Goal: Information Seeking & Learning: Learn about a topic

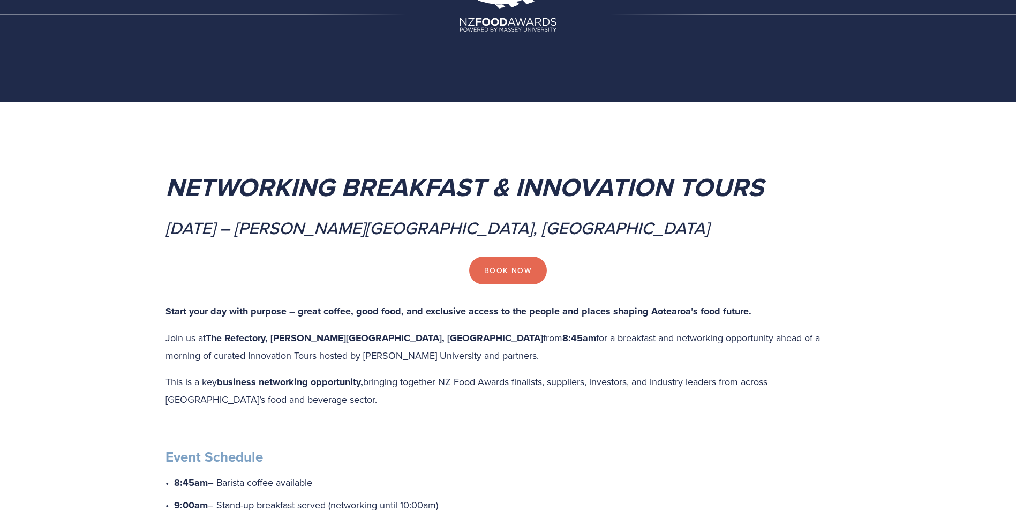
scroll to position [54, 0]
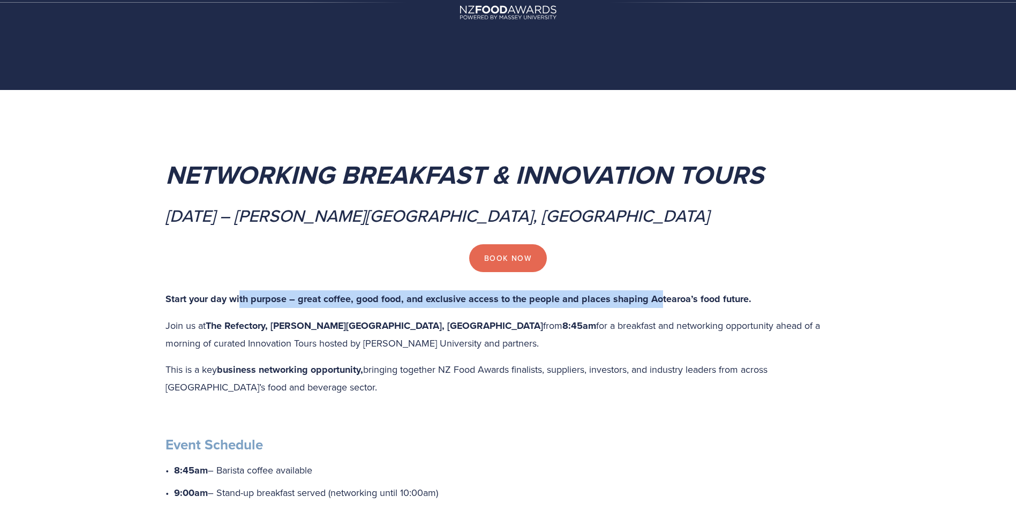
drag, startPoint x: 240, startPoint y: 297, endPoint x: 656, endPoint y: 301, distance: 416.3
click at [656, 301] on strong "Start your day with purpose – great coffee, good food, and exclusive access to …" at bounding box center [459, 299] width 586 height 14
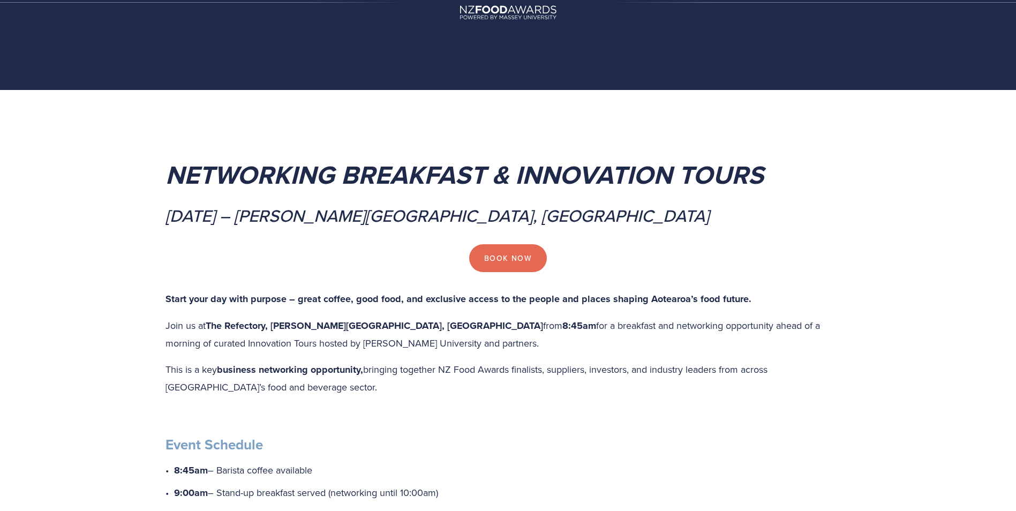
drag, startPoint x: 656, startPoint y: 301, endPoint x: 527, endPoint y: 339, distance: 135.1
click at [527, 339] on p "Join us at The Refectory, Massey University, Palmerston North from 8:45am for a…" at bounding box center [509, 334] width 686 height 34
drag, startPoint x: 458, startPoint y: 320, endPoint x: 550, endPoint y: 333, distance: 93.0
click at [550, 333] on p "Join us at The Refectory, Massey University, Palmerston North from 8:45am for a…" at bounding box center [509, 334] width 686 height 34
drag, startPoint x: 550, startPoint y: 333, endPoint x: 540, endPoint y: 338, distance: 10.8
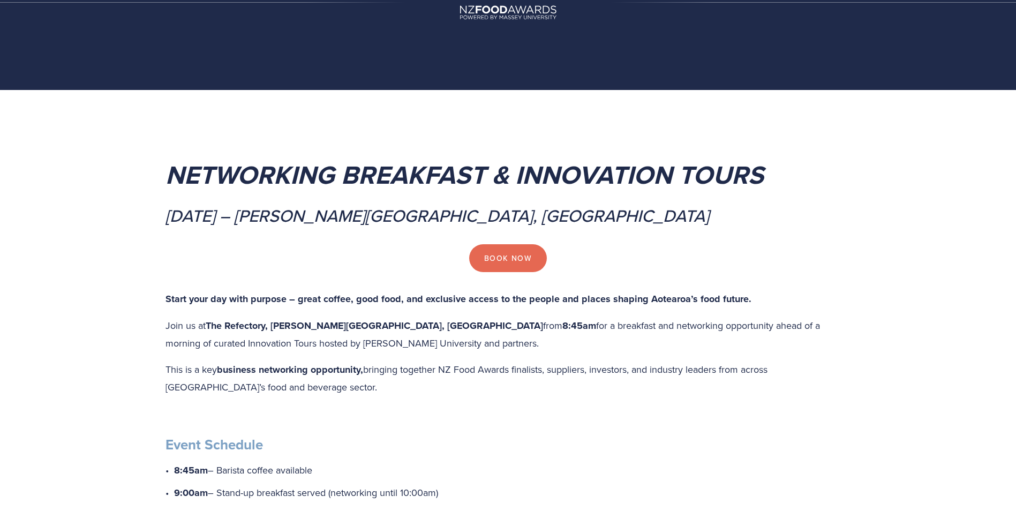
click at [540, 338] on p "Join us at The Refectory, Massey University, Palmerston North from 8:45am for a…" at bounding box center [509, 334] width 686 height 34
drag, startPoint x: 296, startPoint y: 370, endPoint x: 378, endPoint y: 373, distance: 82.0
click at [378, 373] on p "This is a key business networking opportunity, bringing together NZ Food Awards…" at bounding box center [509, 378] width 686 height 34
drag, startPoint x: 378, startPoint y: 373, endPoint x: 370, endPoint y: 385, distance: 14.6
click at [370, 385] on p "This is a key business networking opportunity, bringing together NZ Food Awards…" at bounding box center [509, 378] width 686 height 34
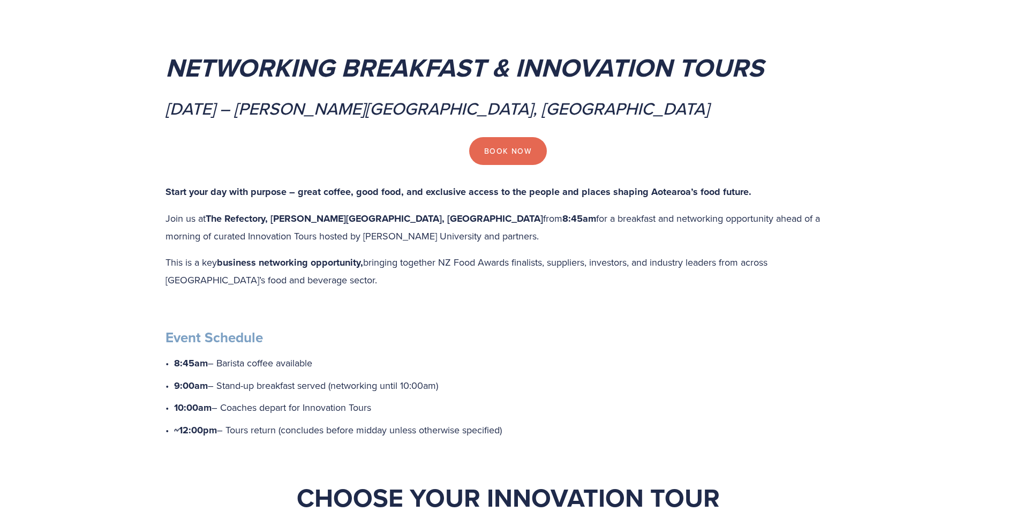
scroll to position [214, 0]
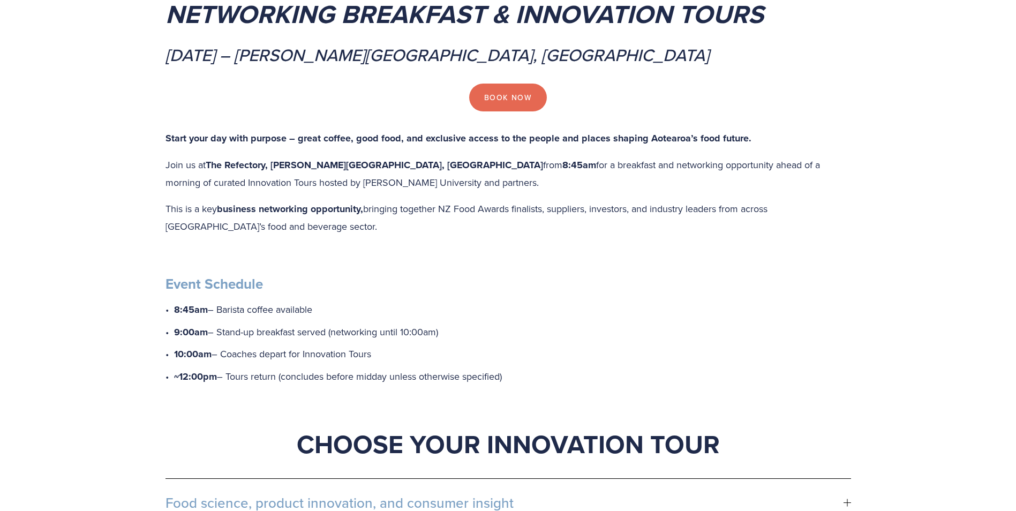
drag, startPoint x: 237, startPoint y: 356, endPoint x: 394, endPoint y: 362, distance: 157.6
click at [394, 362] on p "10:00am – Coaches depart for Innovation Tours" at bounding box center [512, 355] width 677 height 18
drag, startPoint x: 278, startPoint y: 378, endPoint x: 482, endPoint y: 377, distance: 204.1
click at [482, 377] on p "~12:00pm – Tours return (concludes before midday unless otherwise specified)" at bounding box center [512, 377] width 677 height 18
drag, startPoint x: 482, startPoint y: 377, endPoint x: 508, endPoint y: 376, distance: 26.3
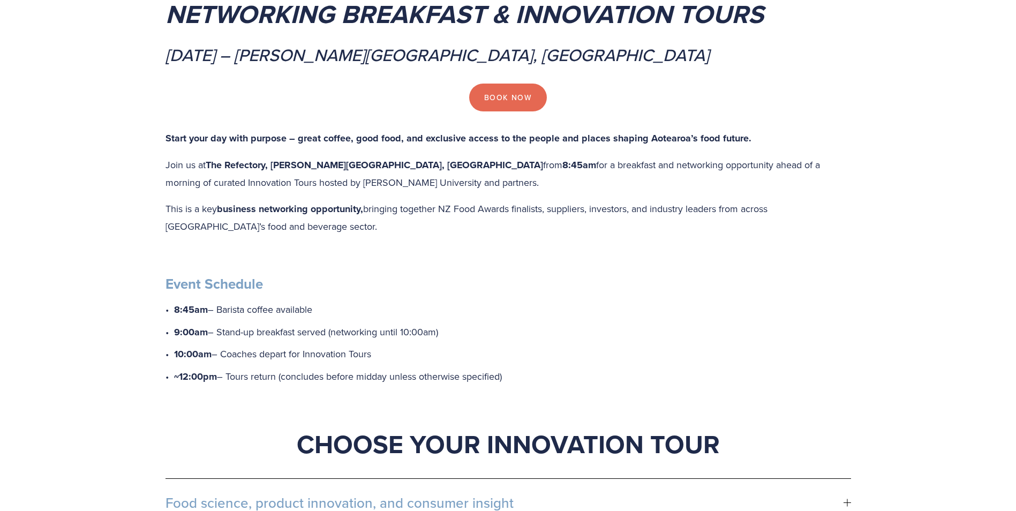
click at [508, 376] on p "~12:00pm – Tours return (concludes before midday unless otherwise specified)" at bounding box center [512, 377] width 677 height 18
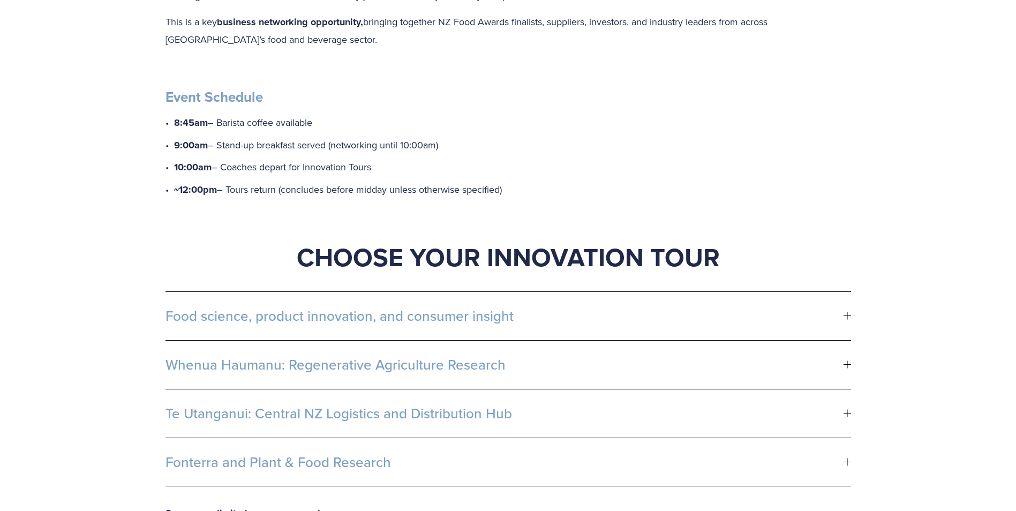
scroll to position [429, 0]
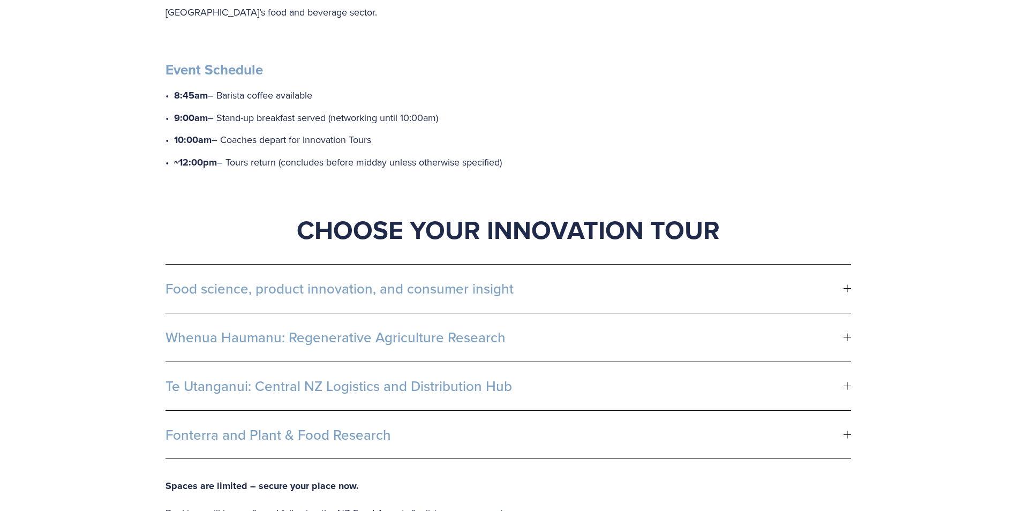
click at [574, 295] on span "Food science, product innovation, and consumer insight" at bounding box center [505, 289] width 678 height 16
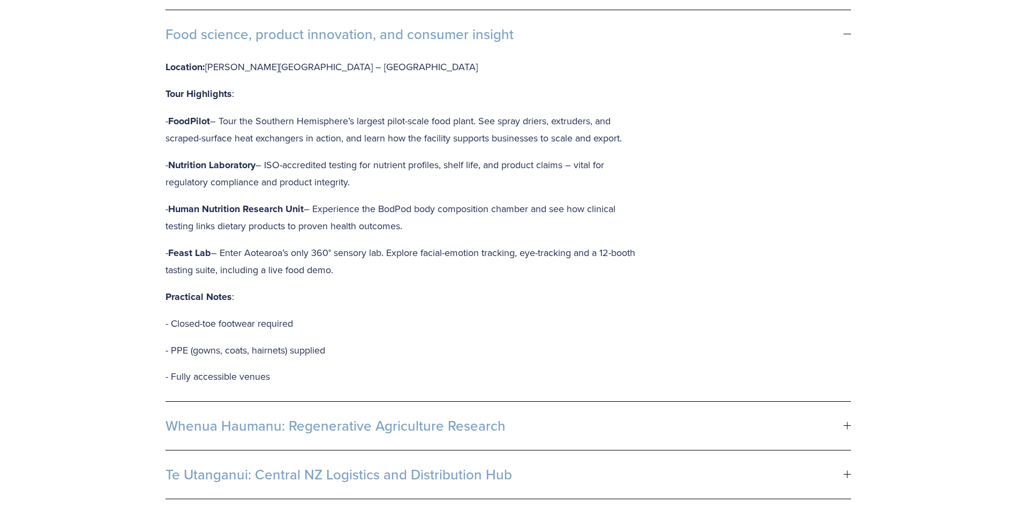
scroll to position [750, 0]
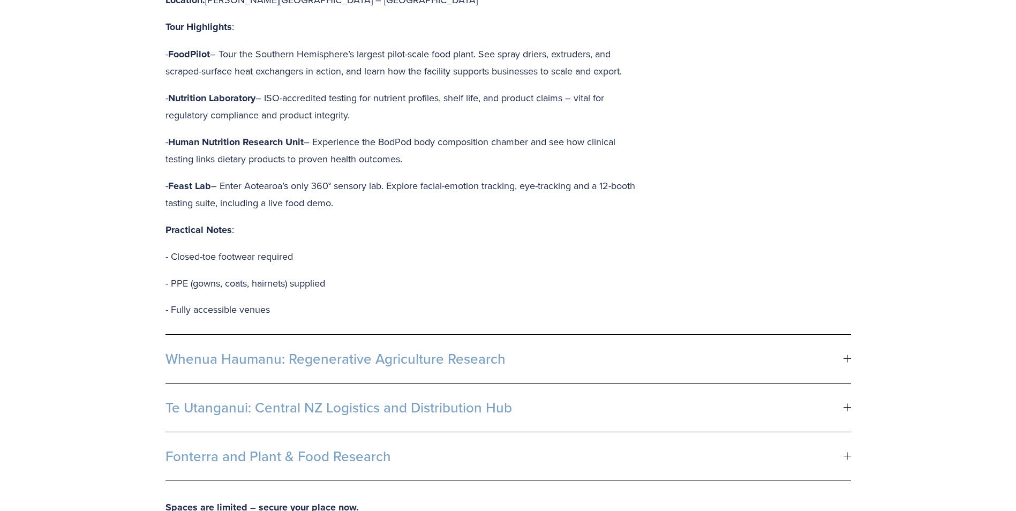
click at [232, 346] on button "Whenua Haumanu: Regenerative Agriculture Research" at bounding box center [509, 359] width 686 height 48
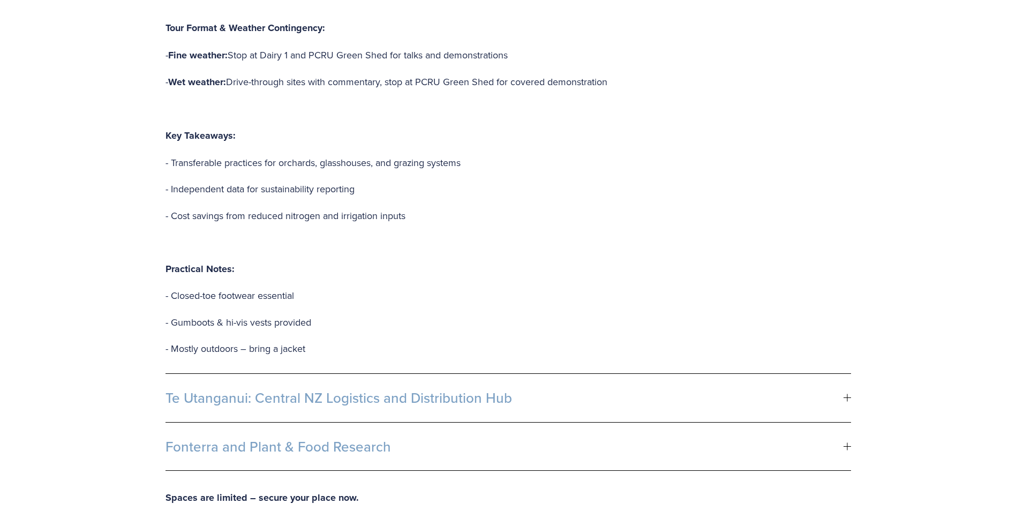
scroll to position [1179, 0]
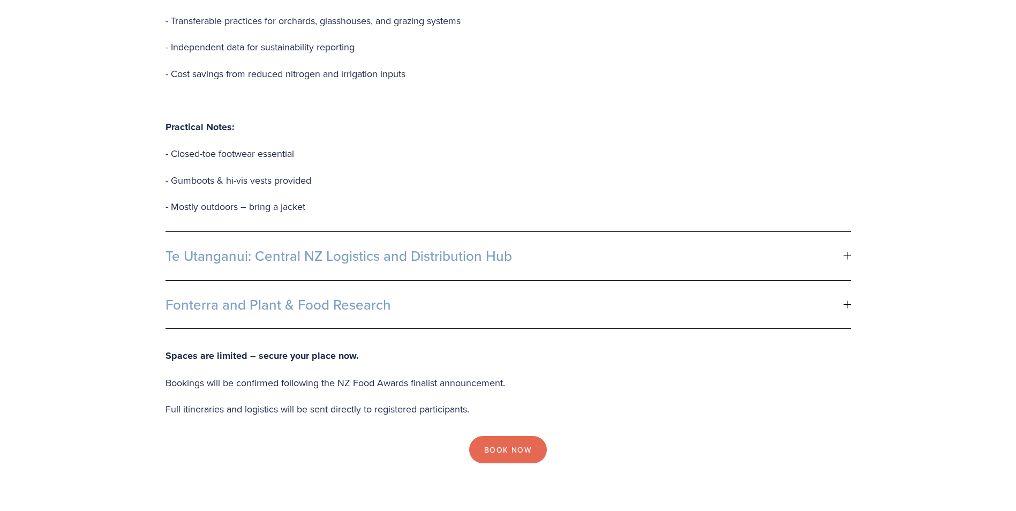
click at [260, 256] on span "Te Utanganui: Central NZ Logistics and Distribution Hub" at bounding box center [505, 256] width 678 height 16
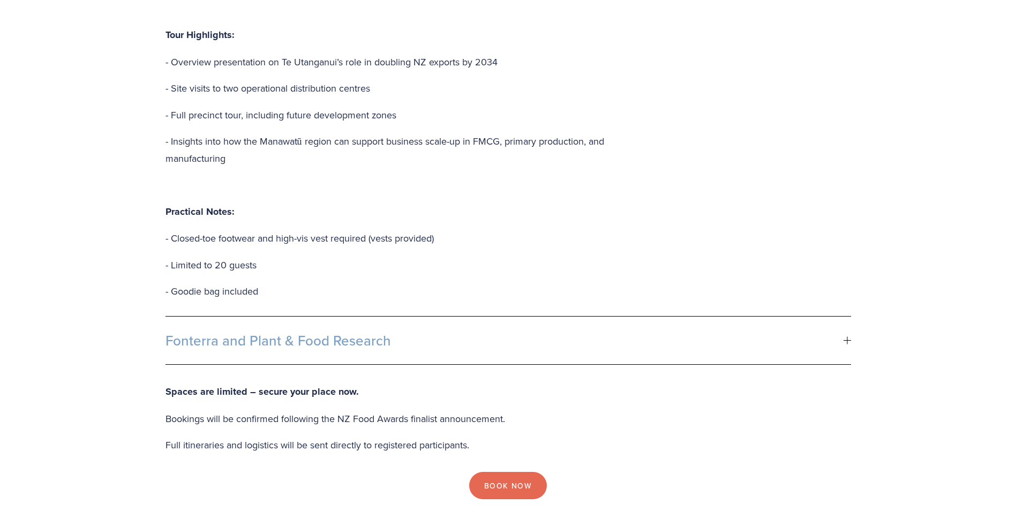
scroll to position [911, 0]
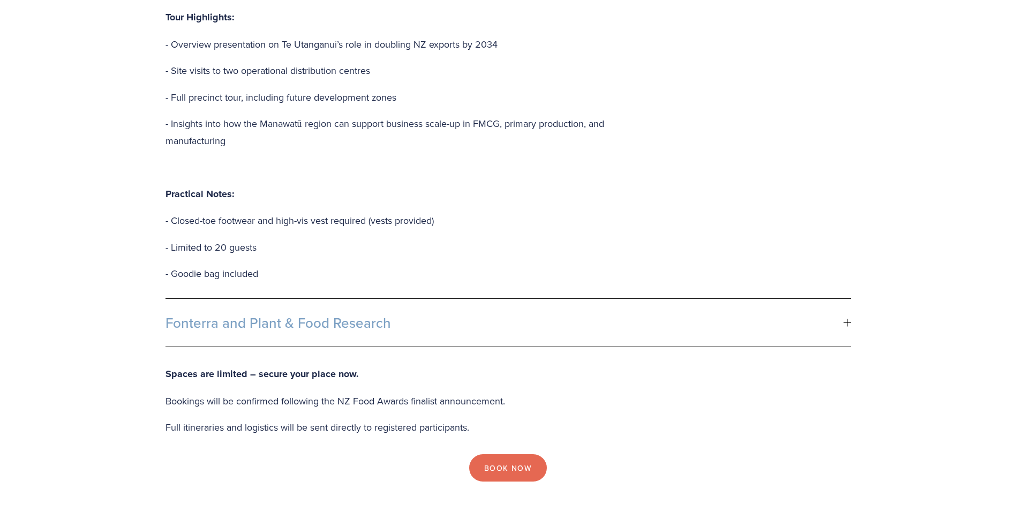
click at [265, 324] on span "Fonterra and Plant & Food Research" at bounding box center [505, 323] width 678 height 16
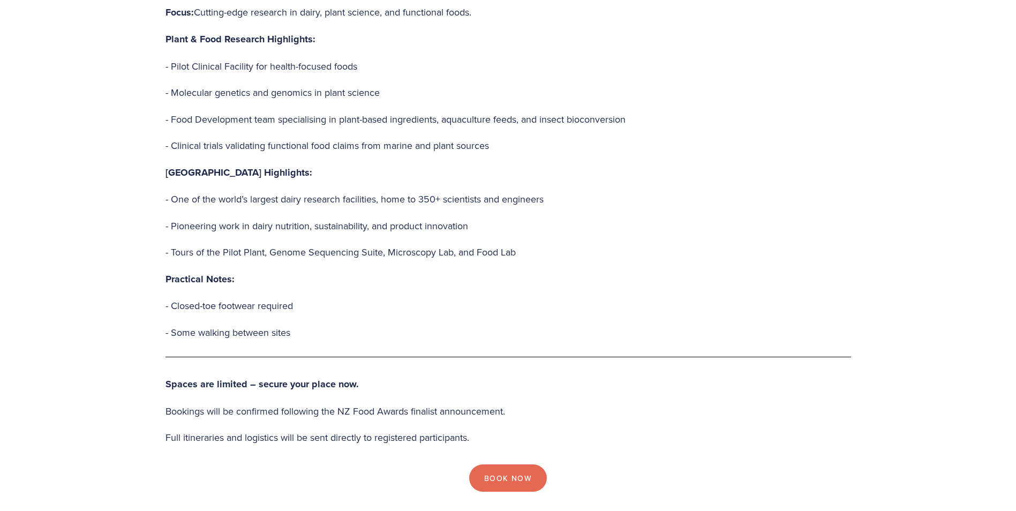
drag, startPoint x: 250, startPoint y: 413, endPoint x: 534, endPoint y: 410, distance: 283.4
click at [534, 410] on p "Bookings will be confirmed following the NZ Food Awards finalist announcement." at bounding box center [509, 411] width 686 height 17
drag, startPoint x: 534, startPoint y: 410, endPoint x: 519, endPoint y: 410, distance: 15.0
click at [519, 410] on p "Bookings will be confirmed following the NZ Food Awards finalist announcement." at bounding box center [509, 411] width 686 height 17
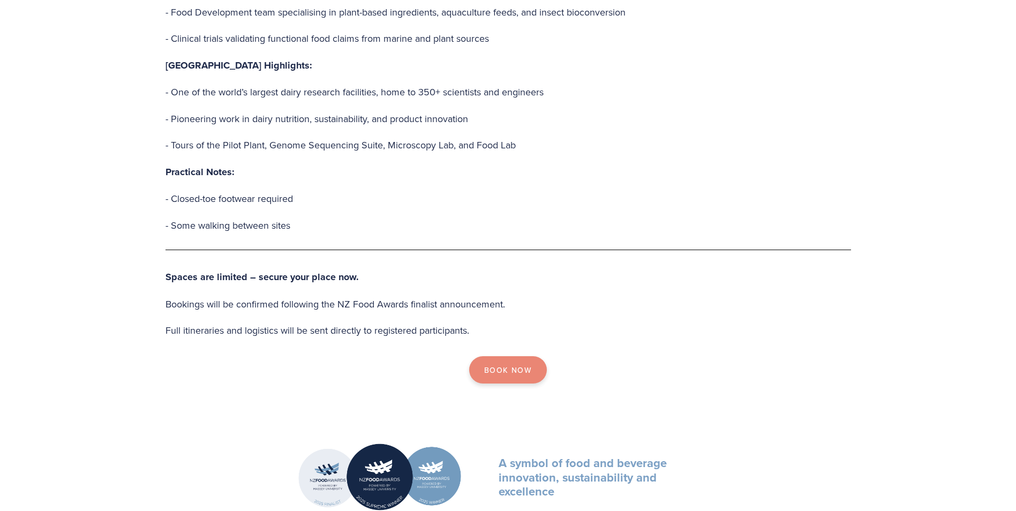
click at [512, 372] on link "Book Now" at bounding box center [508, 370] width 78 height 28
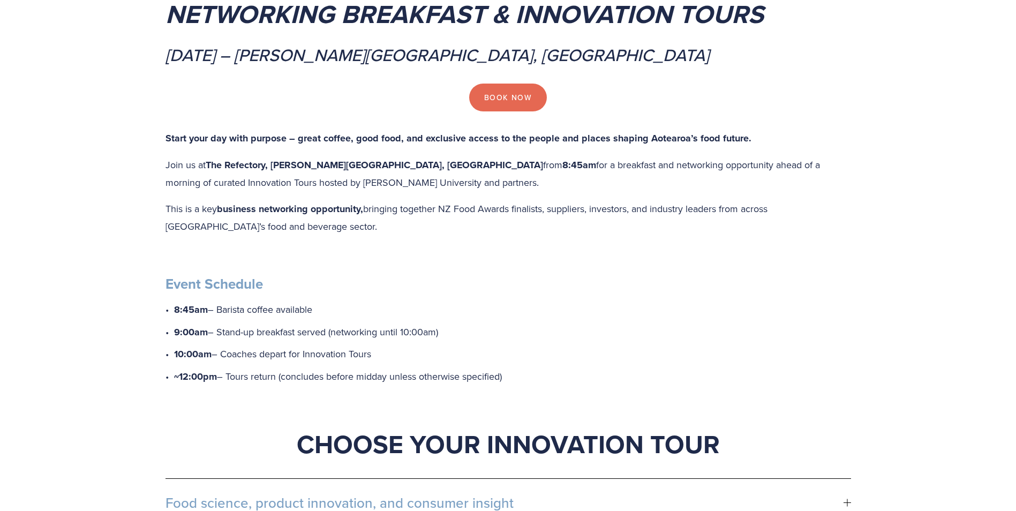
scroll to position [54, 0]
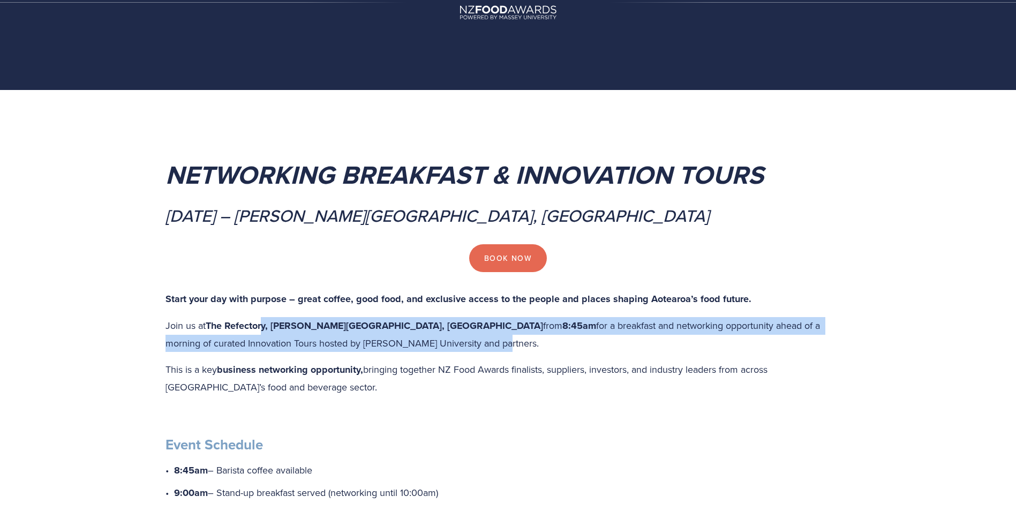
drag, startPoint x: 260, startPoint y: 324, endPoint x: 631, endPoint y: 349, distance: 371.6
click at [631, 349] on p "Join us at The Refectory, Massey University, Palmerston North from 8:45am for a…" at bounding box center [509, 334] width 686 height 34
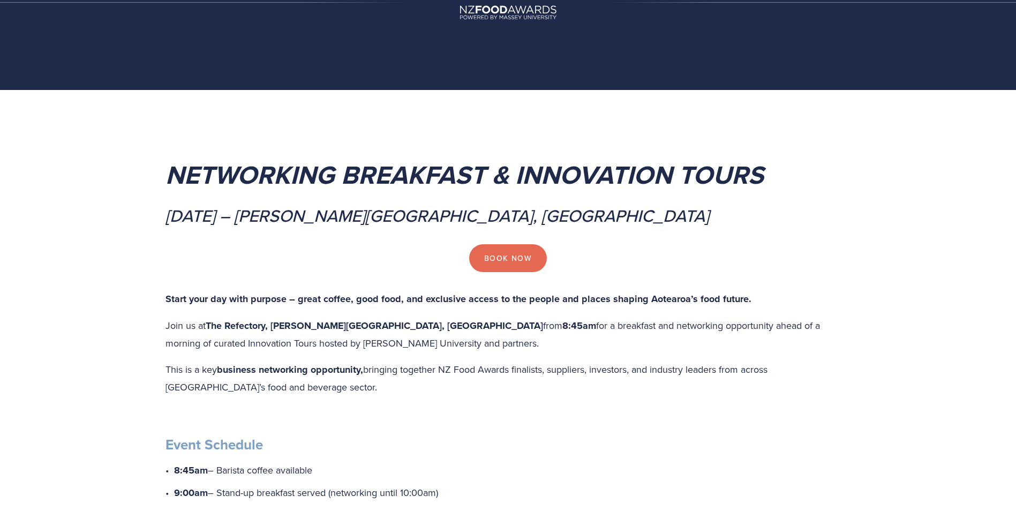
drag, startPoint x: 631, startPoint y: 349, endPoint x: 572, endPoint y: 368, distance: 61.8
click at [572, 368] on p "This is a key business networking opportunity, bringing together NZ Food Awards…" at bounding box center [509, 378] width 686 height 34
click at [447, 380] on p "This is a key business networking opportunity, bringing together NZ Food Awards…" at bounding box center [509, 378] width 686 height 34
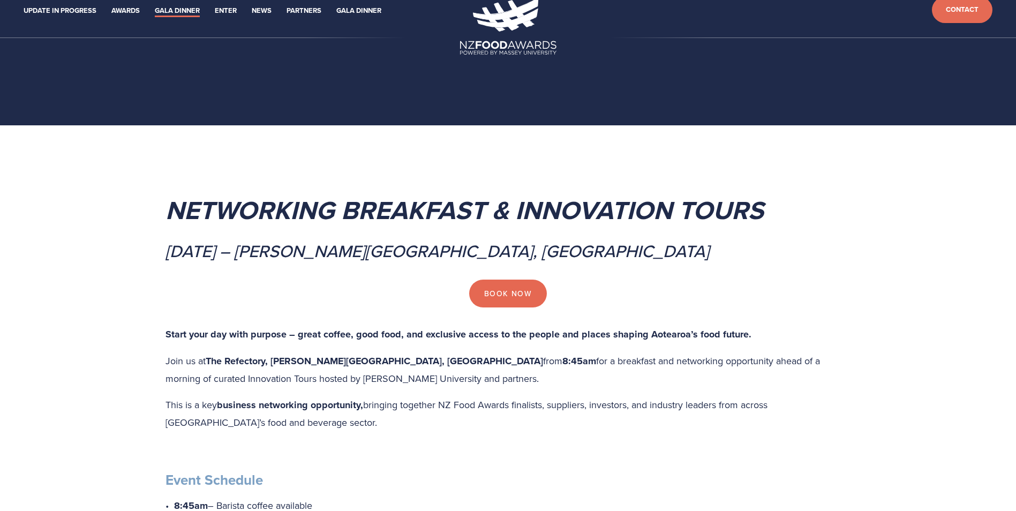
scroll to position [0, 0]
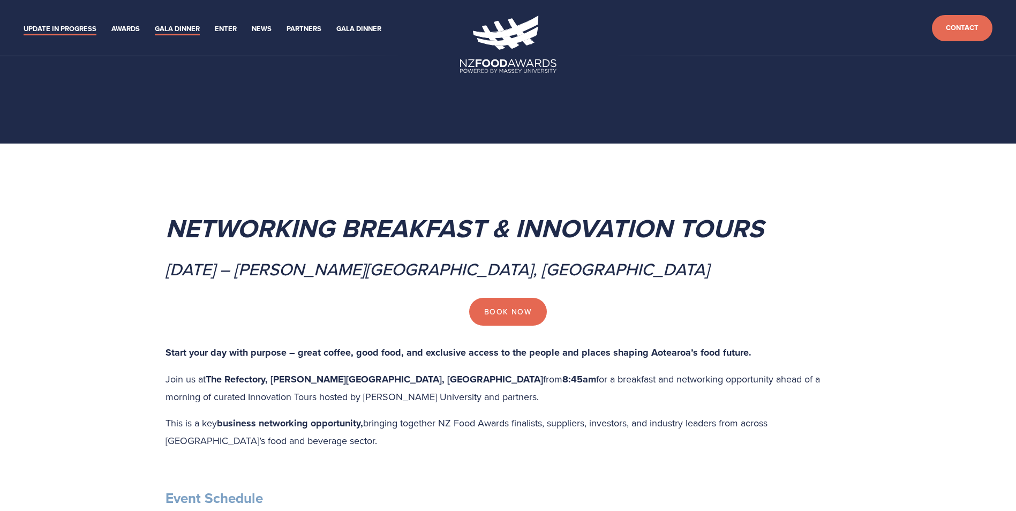
click at [43, 28] on link "Update in Progress" at bounding box center [60, 29] width 73 height 12
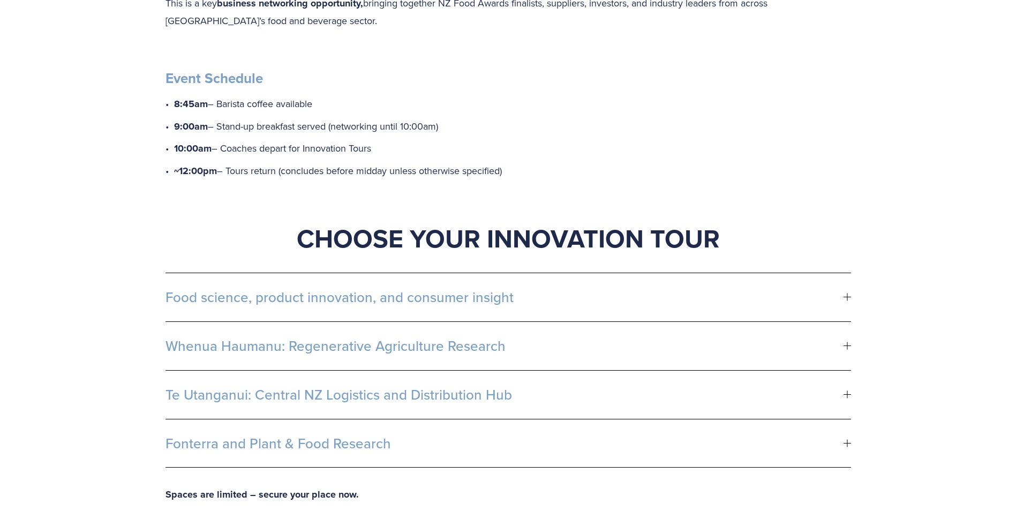
scroll to position [482, 0]
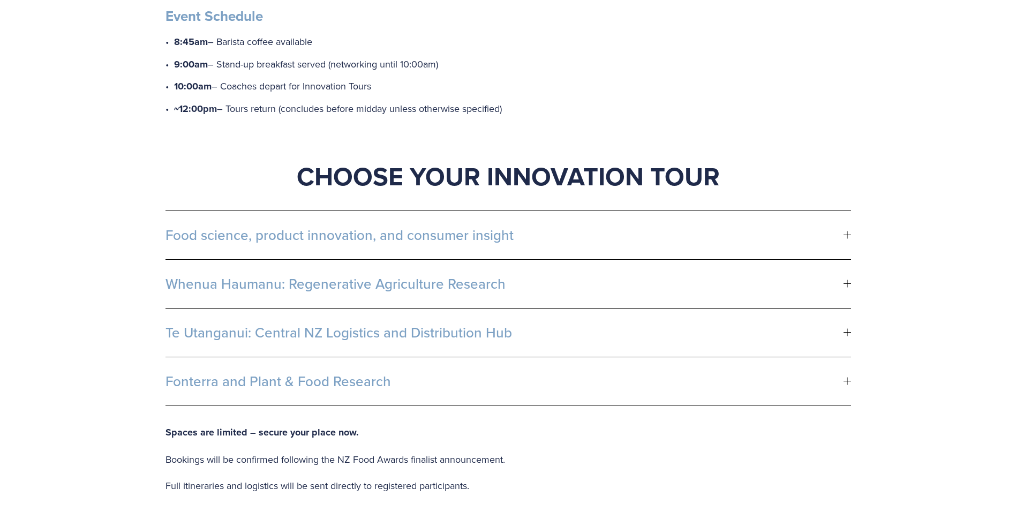
click at [474, 227] on span "Food science, product innovation, and consumer insight" at bounding box center [505, 235] width 678 height 16
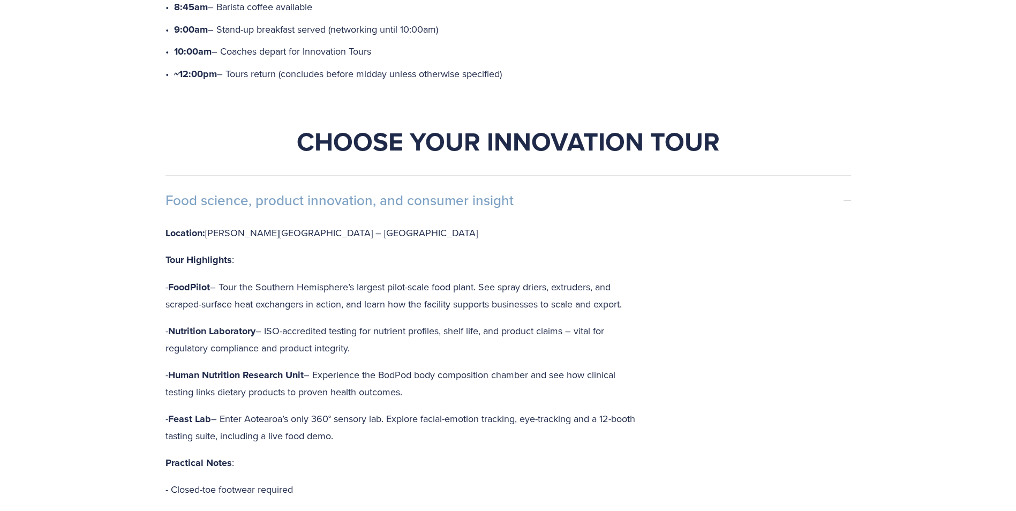
scroll to position [536, 0]
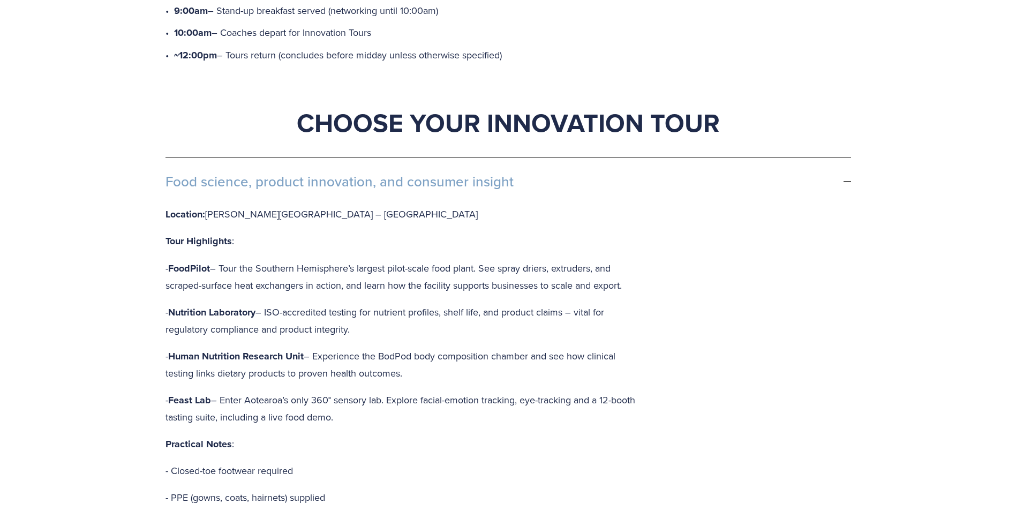
click at [437, 205] on button "Food science, product innovation, and consumer insight" at bounding box center [509, 182] width 686 height 48
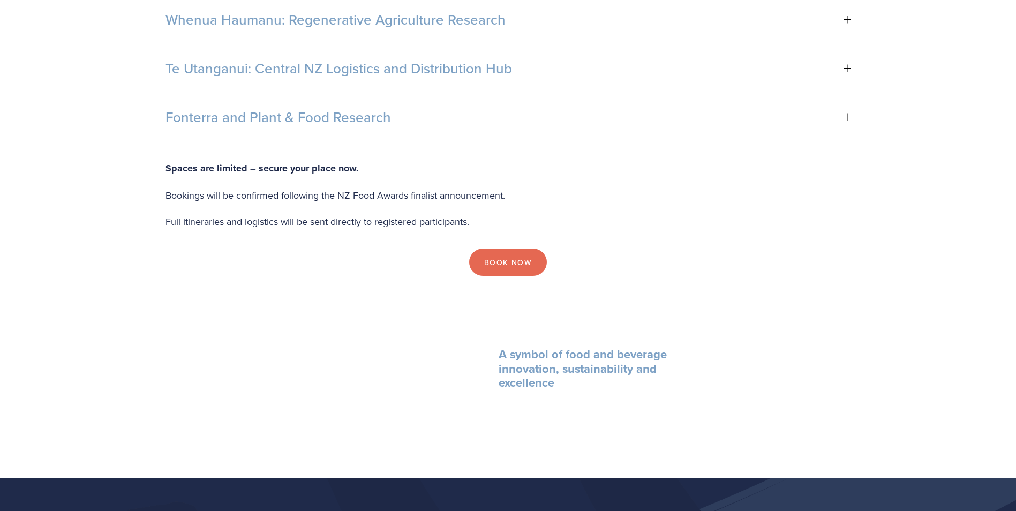
scroll to position [750, 0]
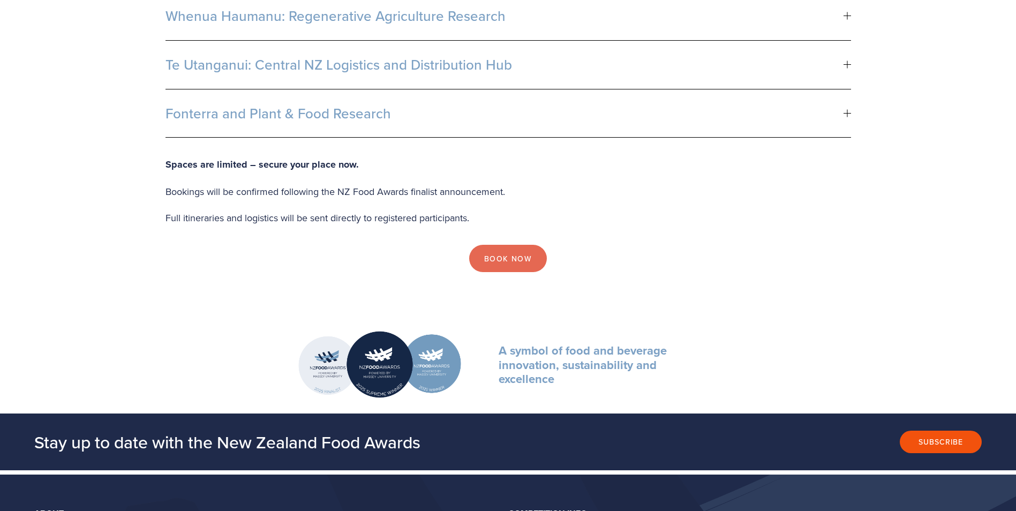
click at [211, 177] on div "Spaces are limited – secure your place now. Bookings will be confirmed followin…" at bounding box center [509, 191] width 686 height 71
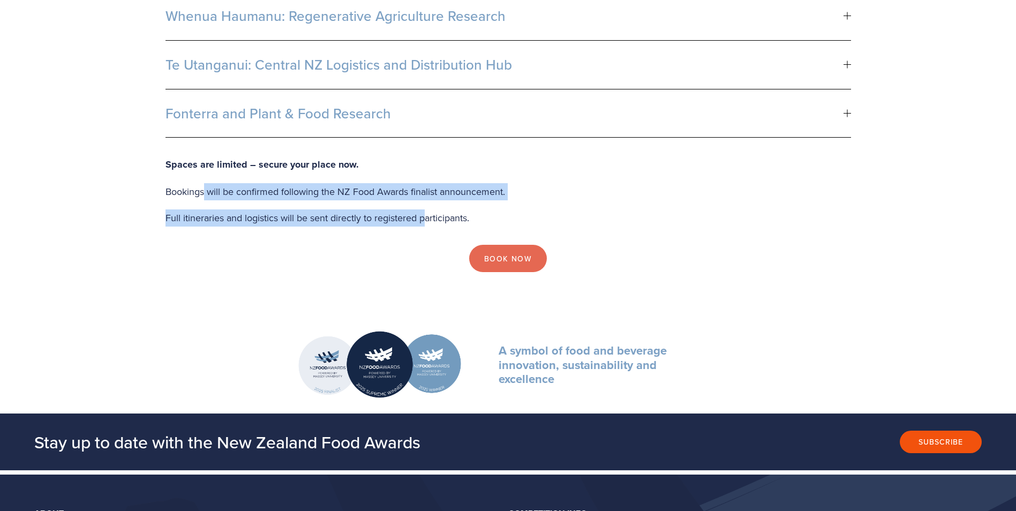
drag, startPoint x: 205, startPoint y: 191, endPoint x: 428, endPoint y: 206, distance: 223.3
click at [428, 206] on div "Spaces are limited – secure your place now. Bookings will be confirmed followin…" at bounding box center [509, 191] width 686 height 71
click at [430, 208] on div "Spaces are limited – secure your place now. Bookings will be confirmed followin…" at bounding box center [509, 191] width 686 height 71
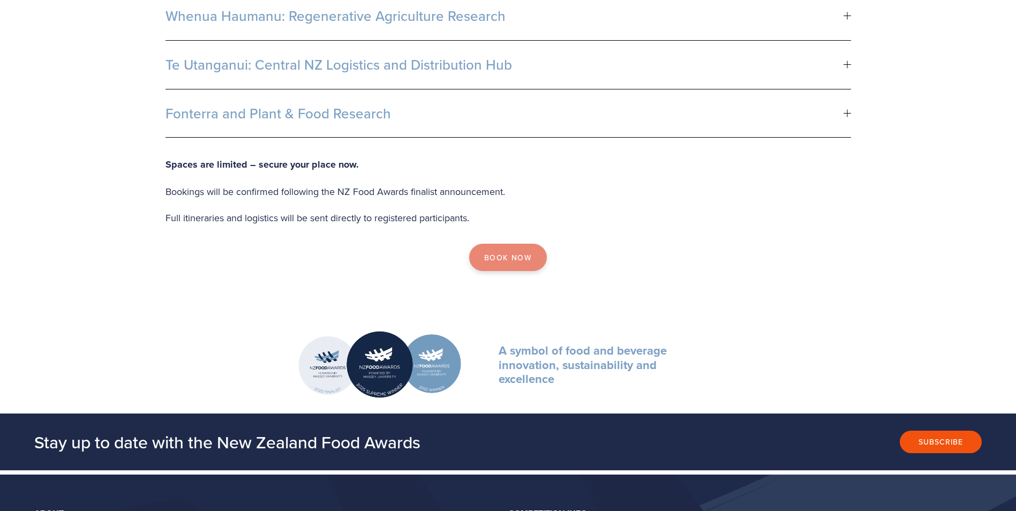
click at [521, 254] on link "Book Now" at bounding box center [508, 258] width 78 height 28
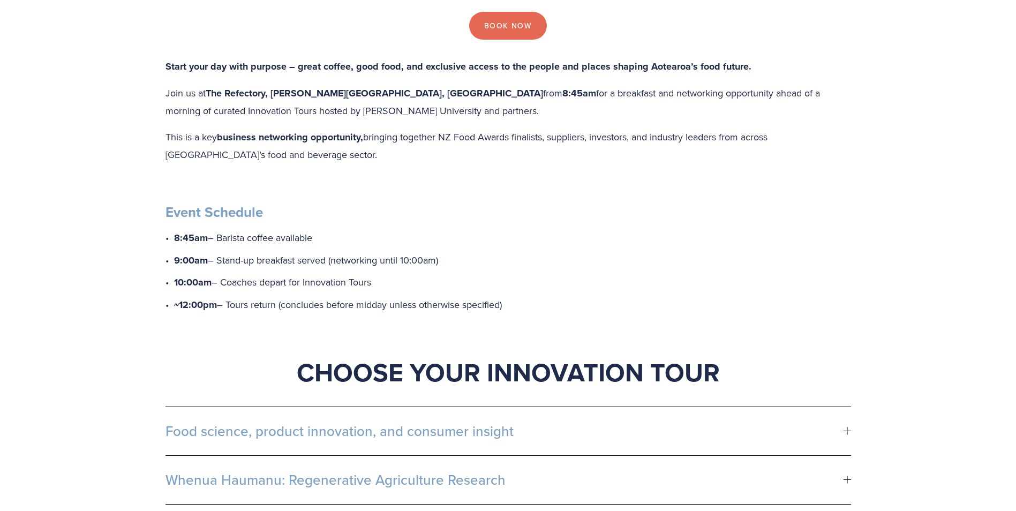
scroll to position [54, 0]
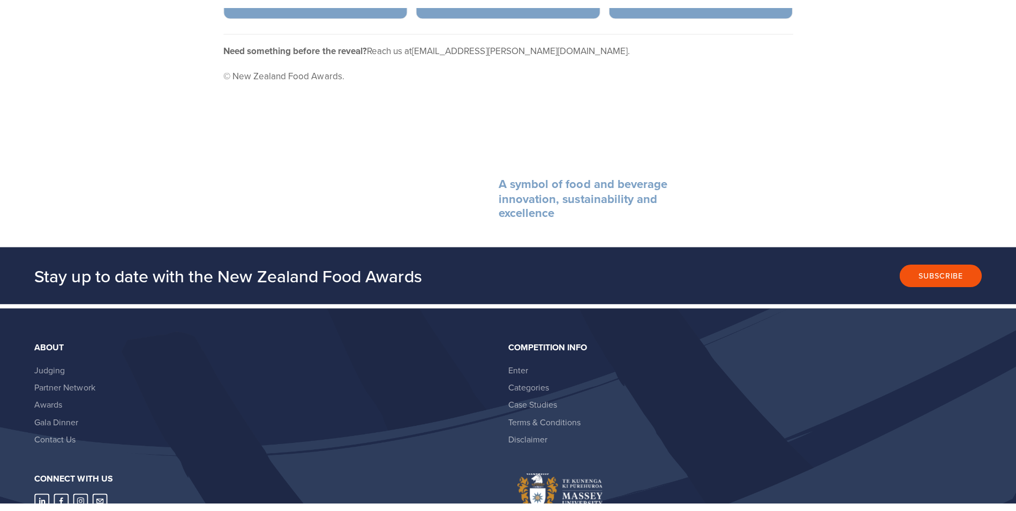
scroll to position [837, 0]
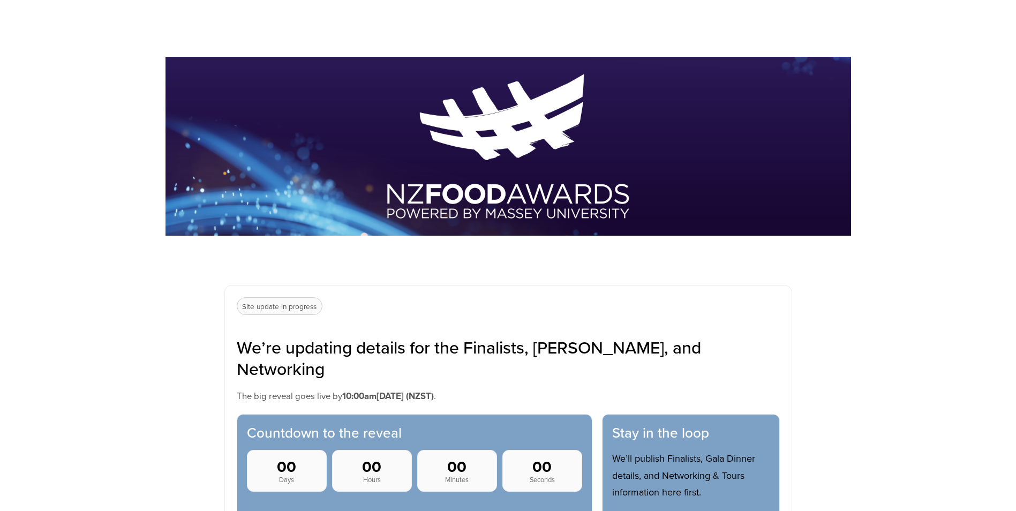
scroll to position [161, 0]
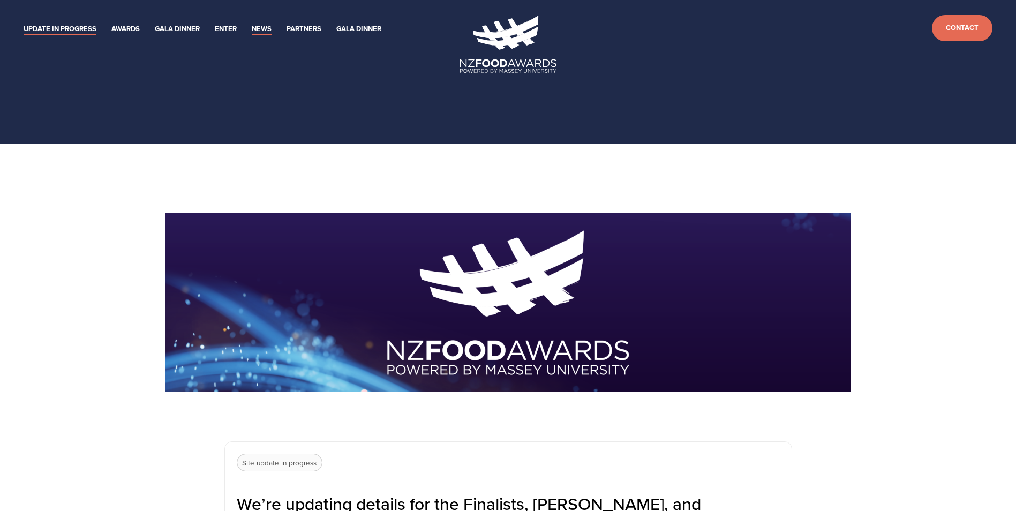
click at [261, 24] on link "News" at bounding box center [262, 29] width 20 height 12
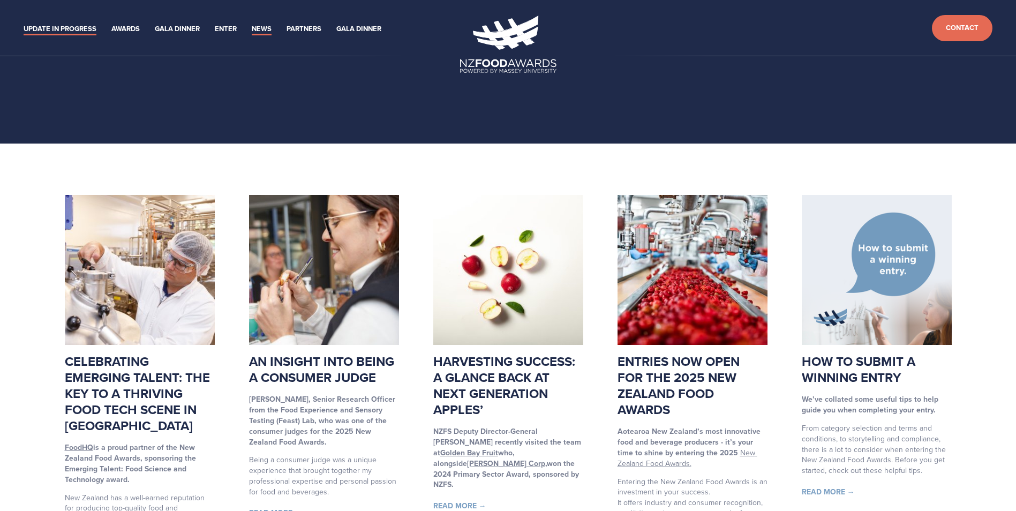
click at [48, 31] on link "Update in Progress" at bounding box center [60, 29] width 73 height 12
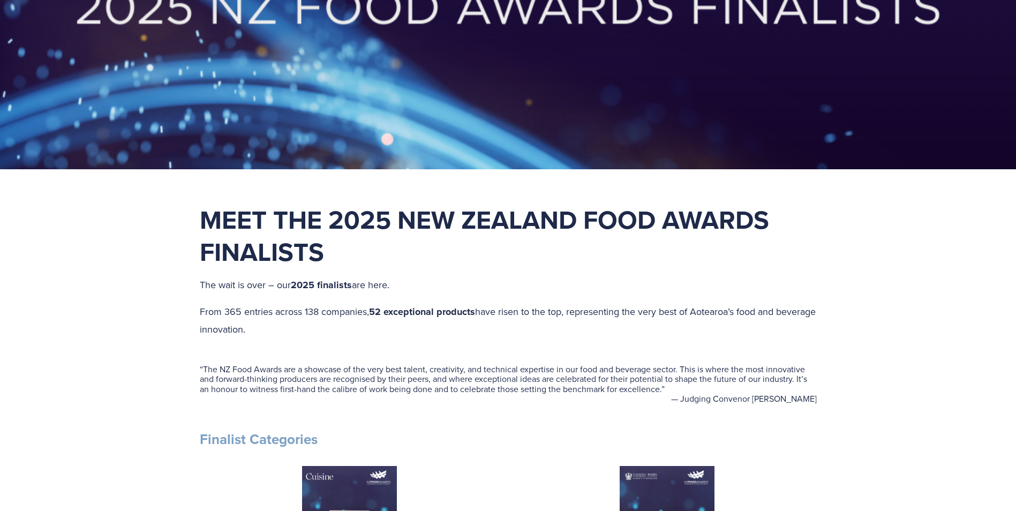
scroll to position [268, 0]
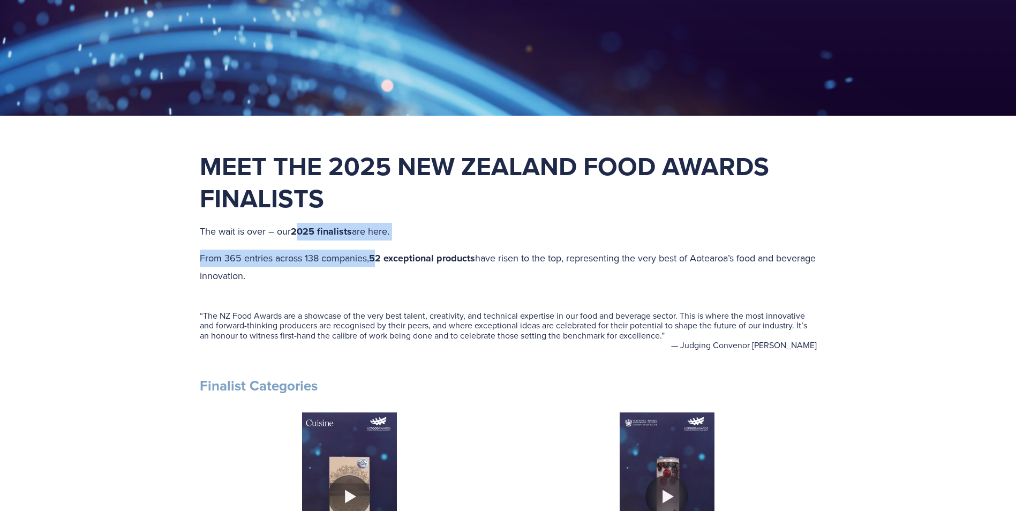
drag, startPoint x: 300, startPoint y: 230, endPoint x: 379, endPoint y: 248, distance: 80.6
click at [379, 248] on div "Meet the 2025 New Zealand Food Awards Finalists The wait is over – our 2025 fin…" at bounding box center [508, 217] width 617 height 134
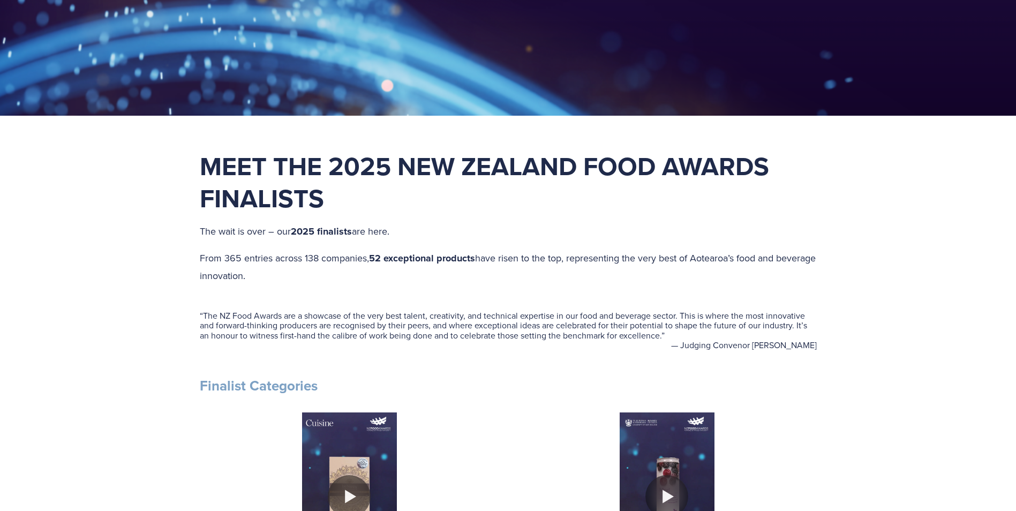
drag, startPoint x: 380, startPoint y: 249, endPoint x: 382, endPoint y: 264, distance: 15.7
click at [382, 264] on strong "52 exceptional products" at bounding box center [422, 258] width 106 height 14
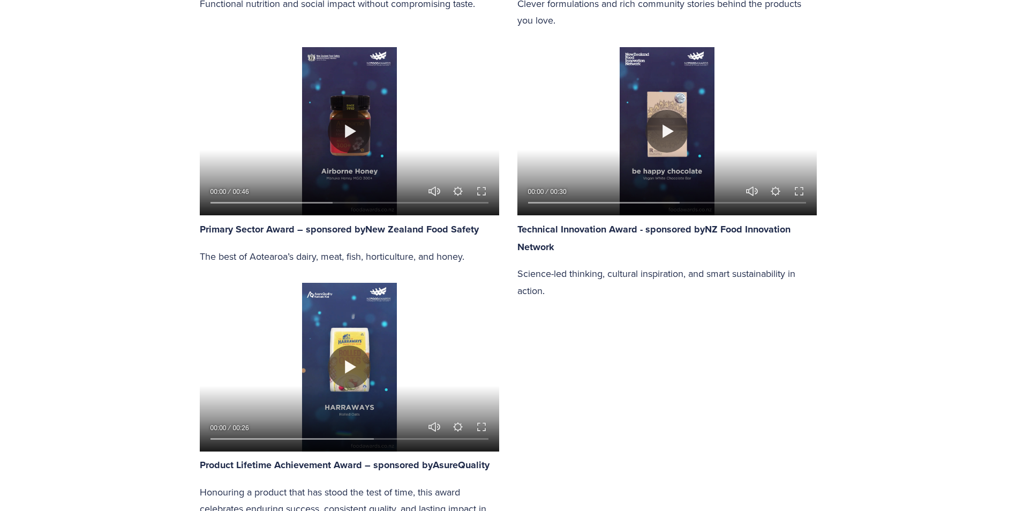
scroll to position [1393, 0]
click at [345, 123] on button "Play" at bounding box center [349, 130] width 43 height 43
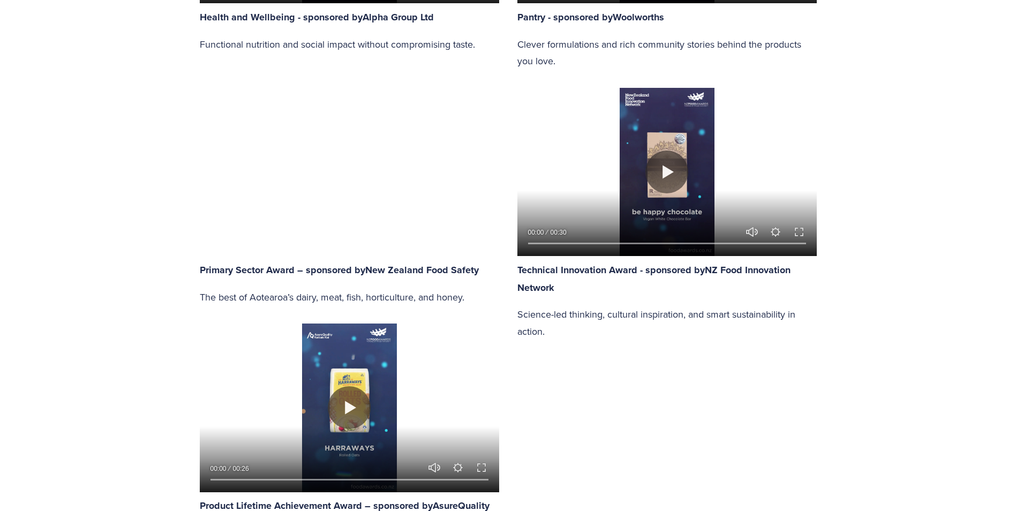
scroll to position [1339, 0]
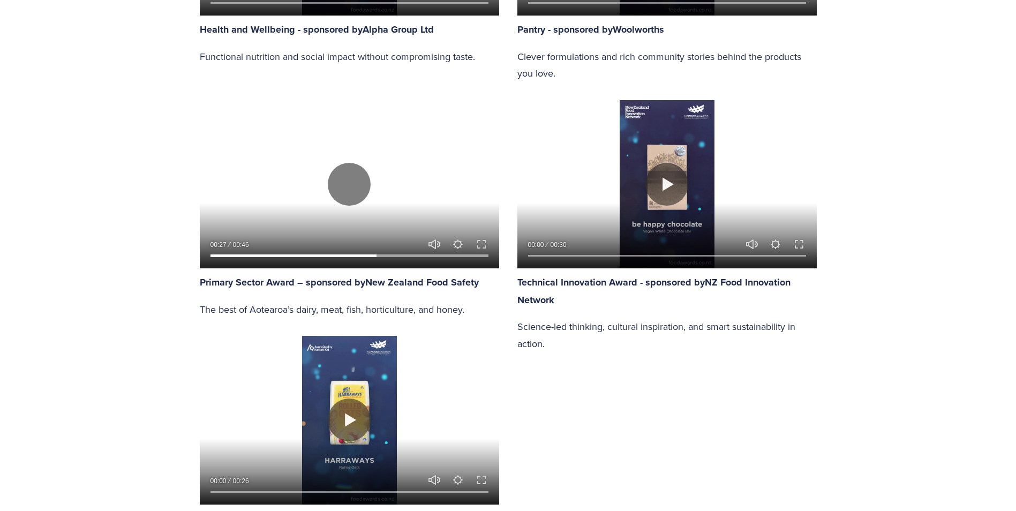
click at [309, 252] on input "Seek" at bounding box center [350, 256] width 278 height 8
click at [298, 252] on input "Seek" at bounding box center [350, 256] width 278 height 8
click at [317, 253] on input "Seek" at bounding box center [350, 256] width 278 height 8
click at [325, 253] on input "Seek" at bounding box center [350, 256] width 278 height 8
click at [335, 253] on input "Seek" at bounding box center [350, 256] width 278 height 8
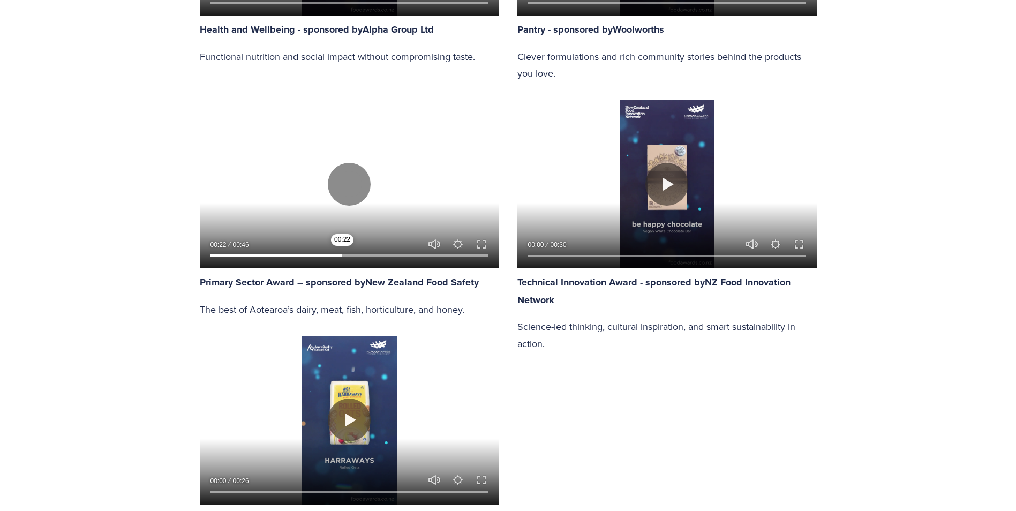
click at [342, 253] on input "Seek" at bounding box center [350, 256] width 278 height 8
click at [306, 253] on input "Seek" at bounding box center [350, 256] width 278 height 8
click at [356, 185] on button "Play" at bounding box center [349, 184] width 43 height 43
click at [317, 253] on input "Seek" at bounding box center [350, 256] width 278 height 8
click at [352, 179] on button "Play" at bounding box center [349, 184] width 43 height 43
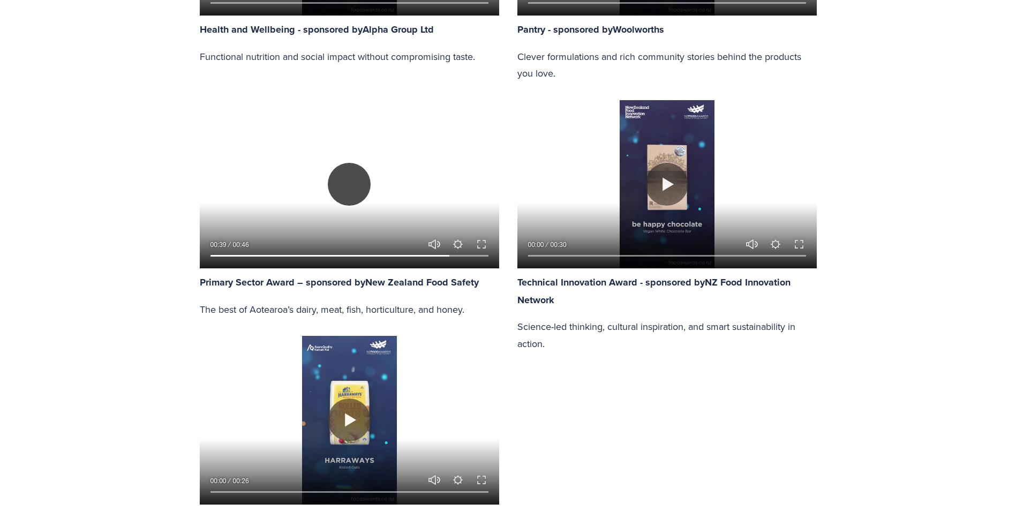
click at [343, 178] on button "Play" at bounding box center [349, 184] width 43 height 43
click at [428, 254] on input "Seek" at bounding box center [350, 256] width 278 height 8
click at [415, 252] on input "Seek" at bounding box center [350, 256] width 278 height 8
click at [366, 252] on input "Seek" at bounding box center [350, 256] width 278 height 8
click at [339, 183] on button "Play" at bounding box center [349, 184] width 43 height 43
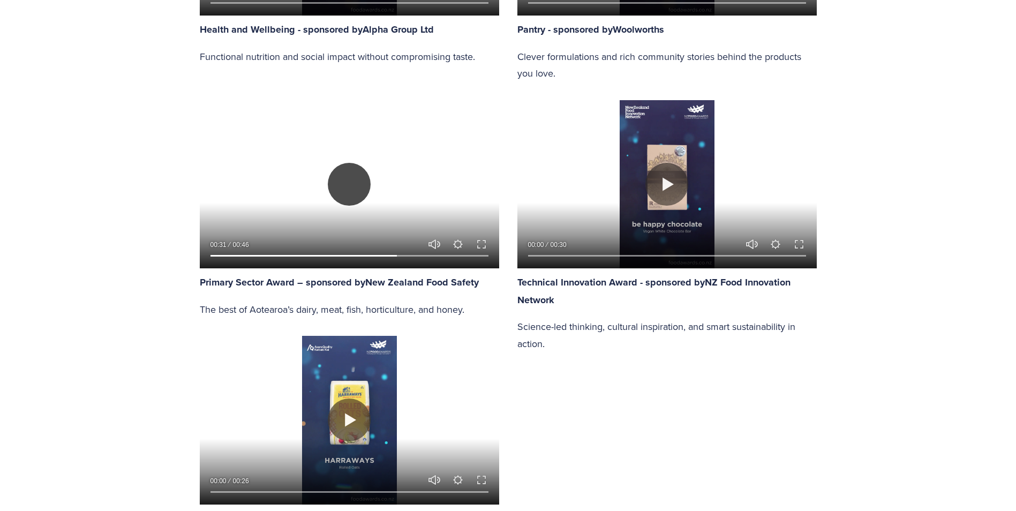
click at [351, 188] on button "Play" at bounding box center [349, 184] width 43 height 43
click at [359, 177] on button "Play" at bounding box center [349, 184] width 43 height 43
click at [342, 187] on button "Play" at bounding box center [349, 184] width 43 height 43
click at [349, 167] on button "Play" at bounding box center [349, 184] width 43 height 43
click at [353, 183] on button "Play" at bounding box center [349, 184] width 43 height 43
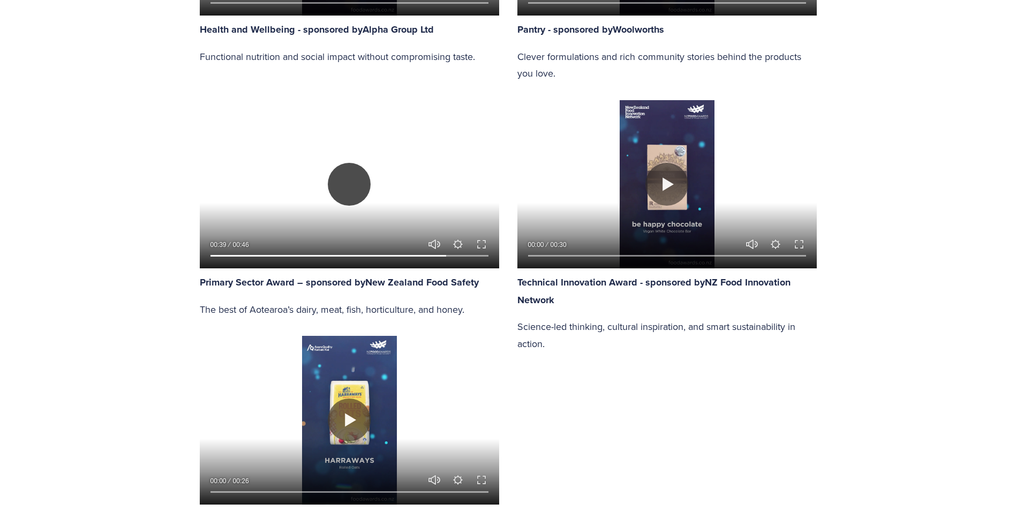
drag, startPoint x: 348, startPoint y: 188, endPoint x: 353, endPoint y: 192, distance: 6.5
click at [348, 188] on button "Play" at bounding box center [349, 184] width 43 height 43
click at [417, 253] on input "Seek" at bounding box center [350, 256] width 278 height 8
click at [405, 253] on input "Seek" at bounding box center [350, 256] width 278 height 8
click at [384, 253] on input "Seek" at bounding box center [350, 256] width 278 height 8
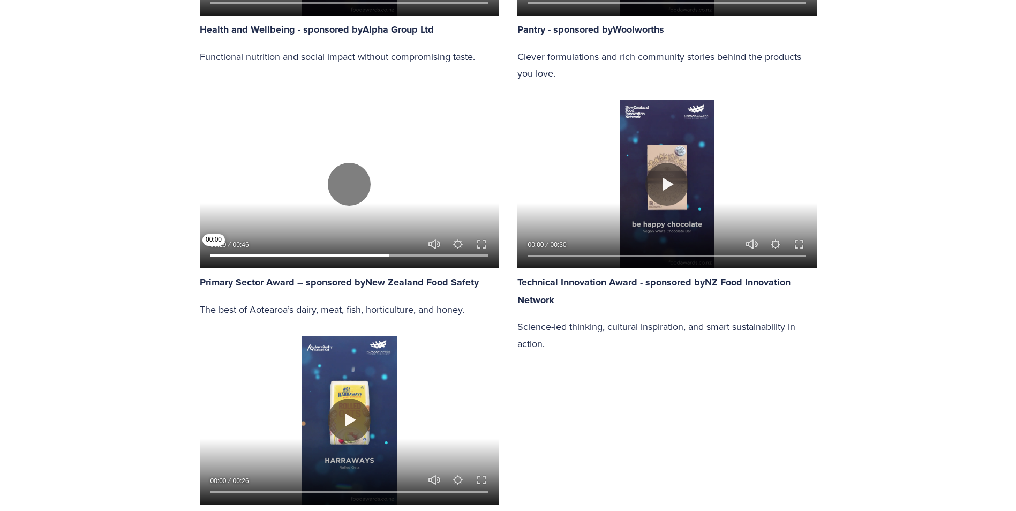
click at [213, 257] on input "Seek" at bounding box center [350, 256] width 278 height 8
click at [223, 256] on input "Seek" at bounding box center [350, 256] width 278 height 8
click at [235, 255] on input "Seek" at bounding box center [350, 256] width 278 height 8
click at [250, 255] on input "Seek" at bounding box center [350, 256] width 278 height 8
click at [260, 254] on input "Seek" at bounding box center [350, 256] width 278 height 8
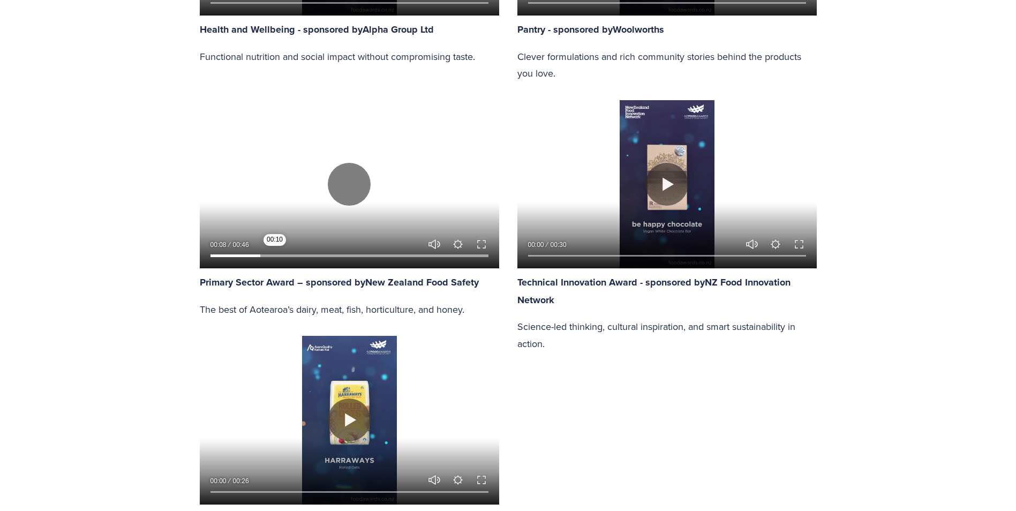
click at [275, 254] on input "Seek" at bounding box center [350, 256] width 278 height 8
click at [287, 254] on input "Seek" at bounding box center [350, 256] width 278 height 8
click at [301, 254] on input "Seek" at bounding box center [350, 256] width 278 height 8
click at [313, 254] on input "Seek" at bounding box center [350, 256] width 278 height 8
click at [325, 253] on input "Seek" at bounding box center [350, 256] width 278 height 8
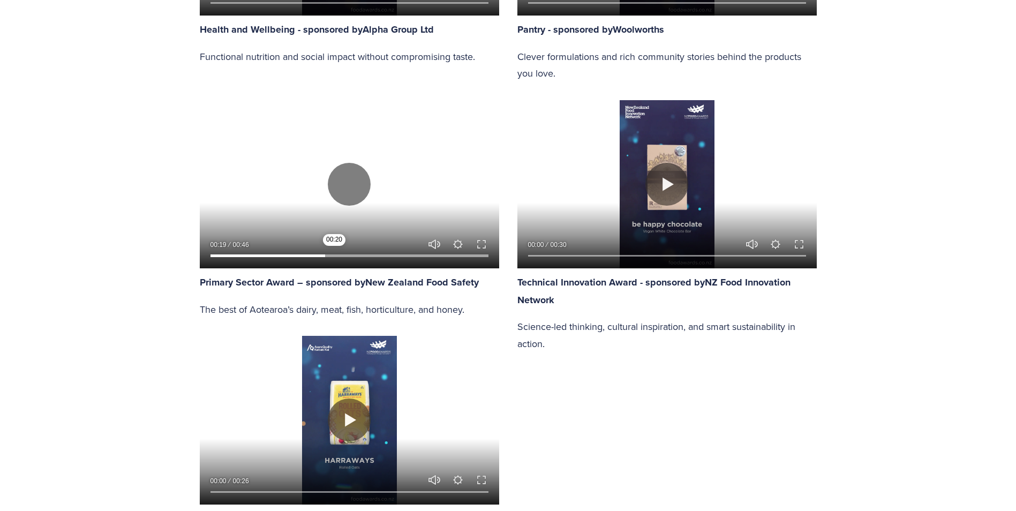
click at [334, 253] on input "Seek" at bounding box center [350, 256] width 278 height 8
click at [342, 253] on input "Seek" at bounding box center [350, 256] width 278 height 8
click at [353, 253] on input "Seek" at bounding box center [350, 256] width 278 height 8
click at [361, 253] on input "Seek" at bounding box center [350, 256] width 278 height 8
click at [373, 253] on input "Seek" at bounding box center [350, 256] width 278 height 8
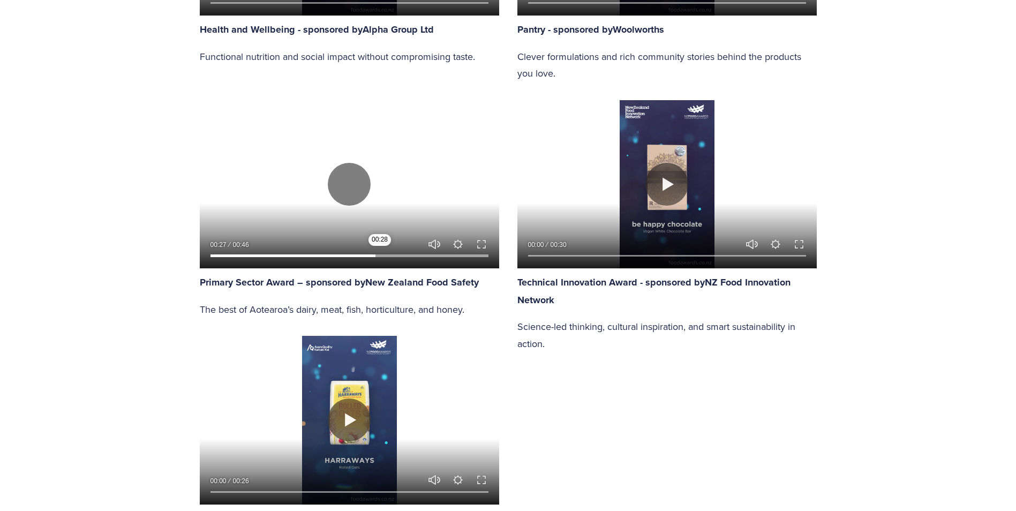
click at [381, 253] on input "Seek" at bounding box center [350, 256] width 278 height 8
click at [391, 253] on input "Seek" at bounding box center [350, 256] width 278 height 8
click at [403, 253] on input "Seek" at bounding box center [350, 256] width 278 height 8
click at [410, 253] on input "Seek" at bounding box center [350, 256] width 278 height 8
drag, startPoint x: 423, startPoint y: 252, endPoint x: 433, endPoint y: 252, distance: 9.7
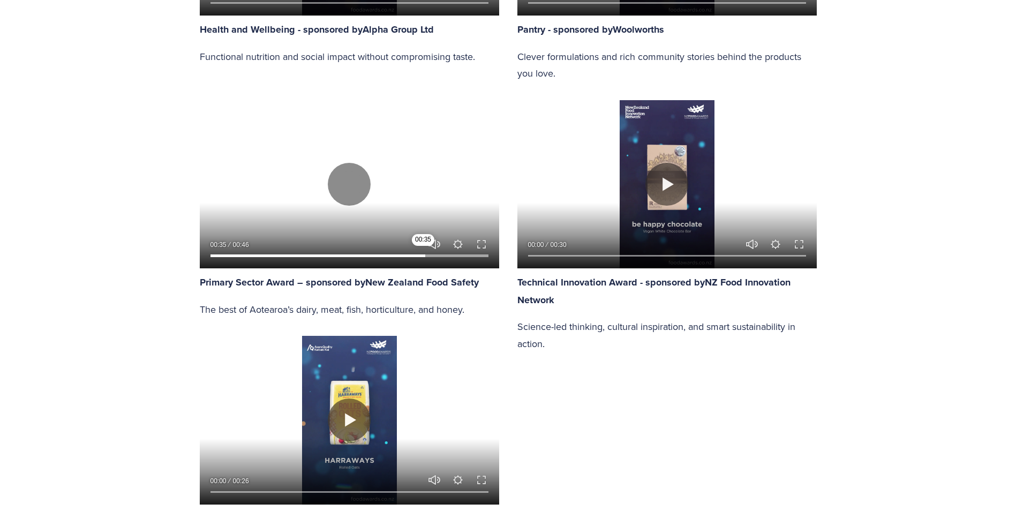
click at [424, 252] on input "Seek" at bounding box center [350, 256] width 278 height 8
click at [439, 252] on input "Seek" at bounding box center [350, 256] width 278 height 8
click at [453, 252] on input "Seek" at bounding box center [350, 256] width 278 height 8
click at [353, 193] on button "Play" at bounding box center [349, 184] width 43 height 43
type input "89.95"
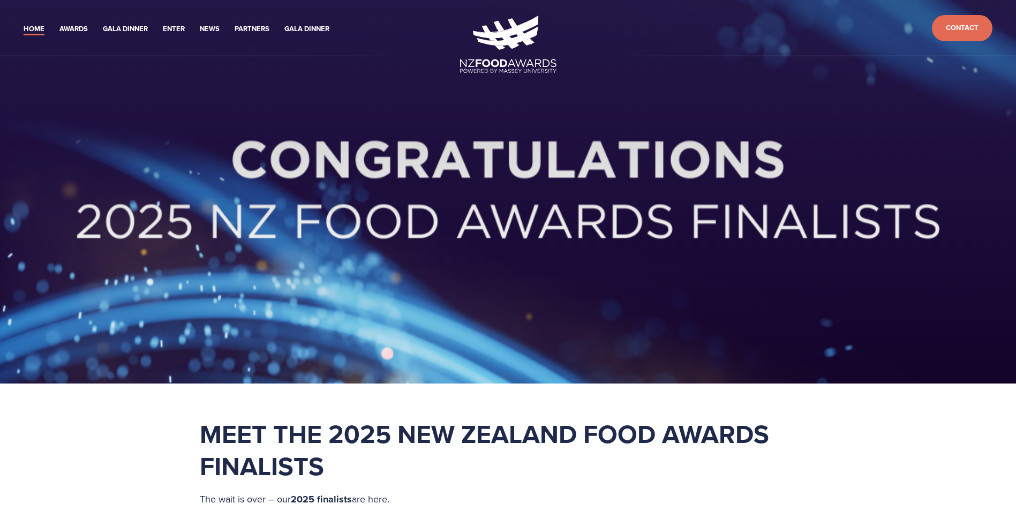
scroll to position [1339, 0]
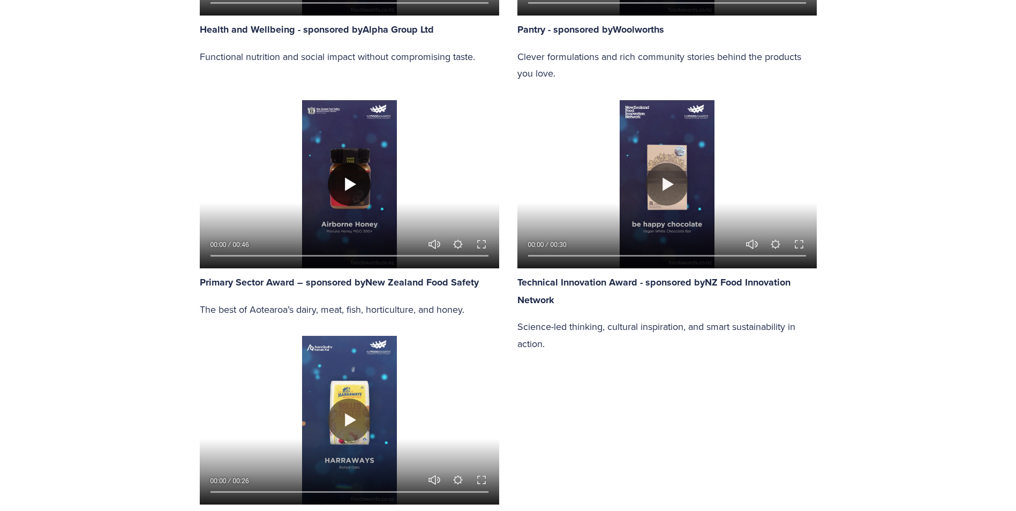
click at [355, 188] on button "Play" at bounding box center [349, 184] width 43 height 43
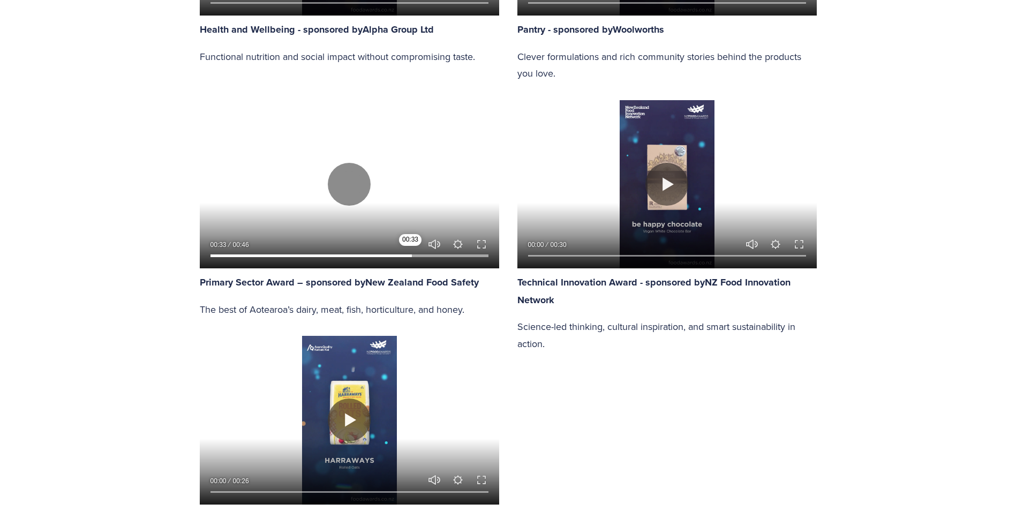
drag, startPoint x: 334, startPoint y: 253, endPoint x: 410, endPoint y: 256, distance: 76.7
click at [410, 256] on input "Seek" at bounding box center [350, 256] width 278 height 8
click at [361, 184] on button "Play" at bounding box center [349, 184] width 43 height 43
click at [347, 173] on button "Play" at bounding box center [349, 184] width 43 height 43
click at [384, 255] on input "Seek" at bounding box center [350, 256] width 278 height 8
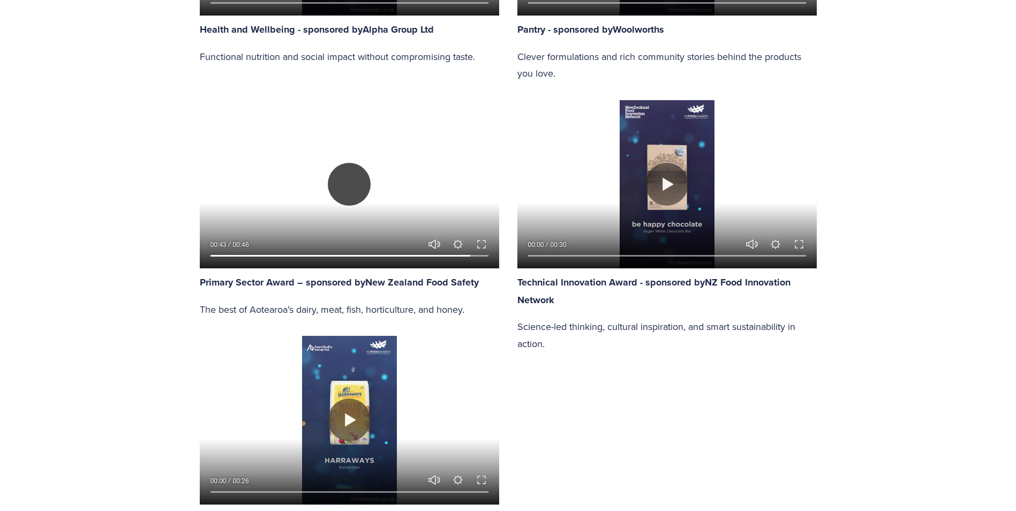
click at [353, 190] on button "Play" at bounding box center [349, 184] width 43 height 43
type input "94.27"
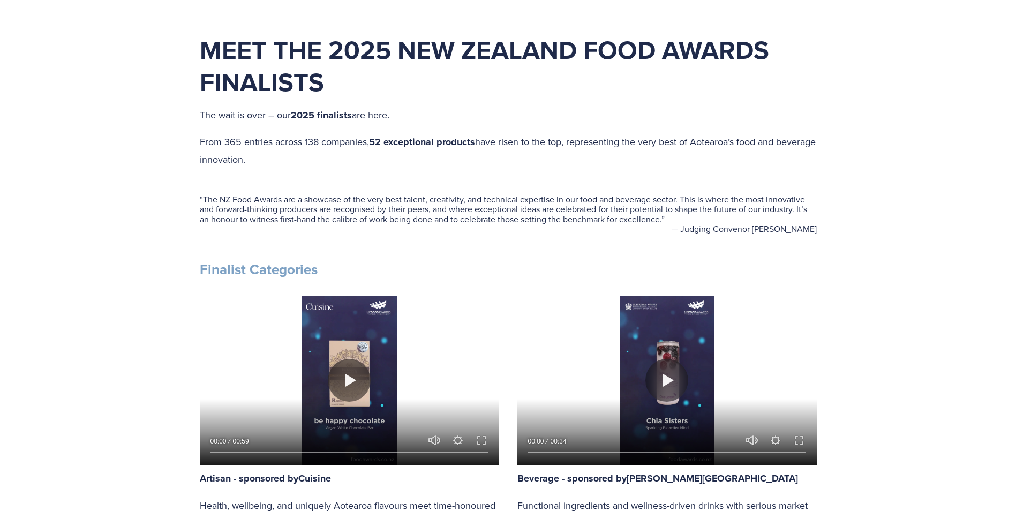
scroll to position [643, 0]
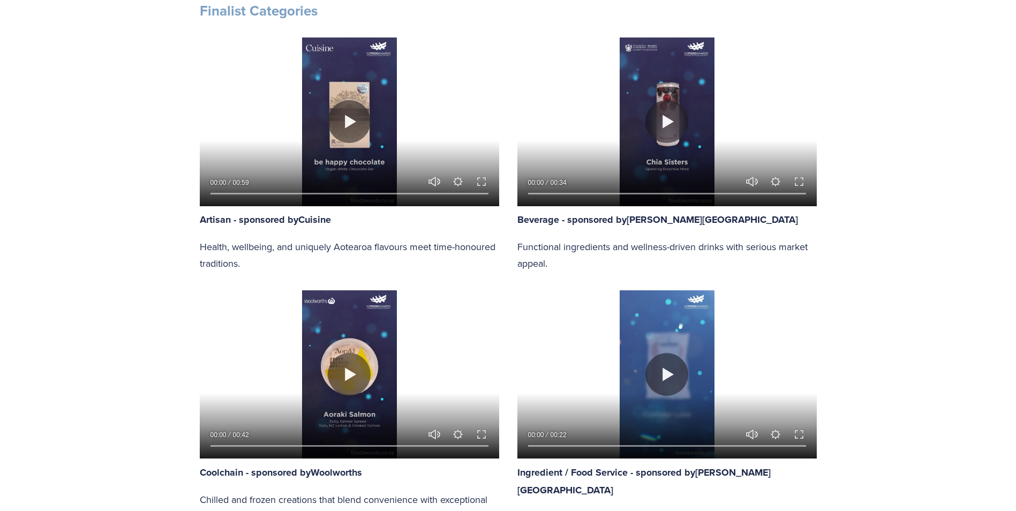
click at [344, 325] on div at bounding box center [349, 374] width 299 height 168
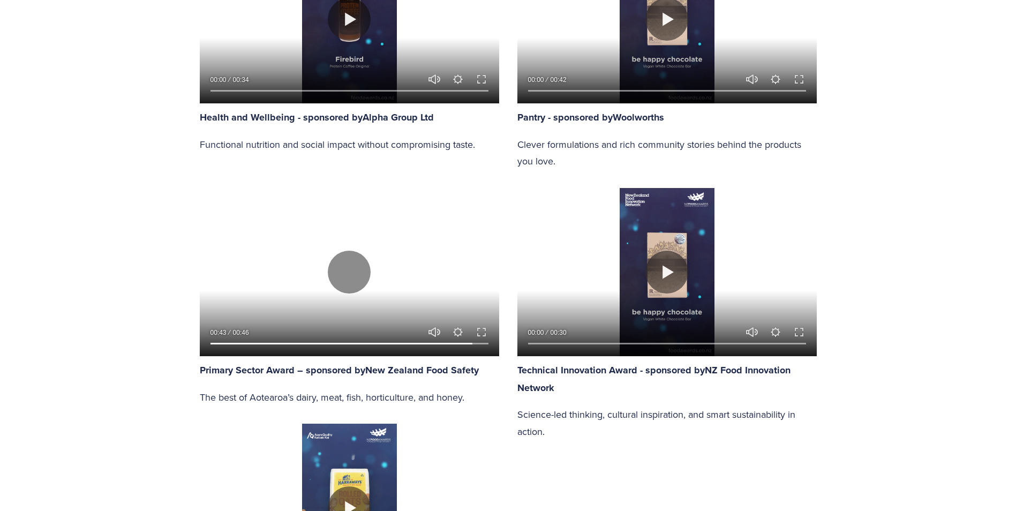
scroll to position [1339, 0]
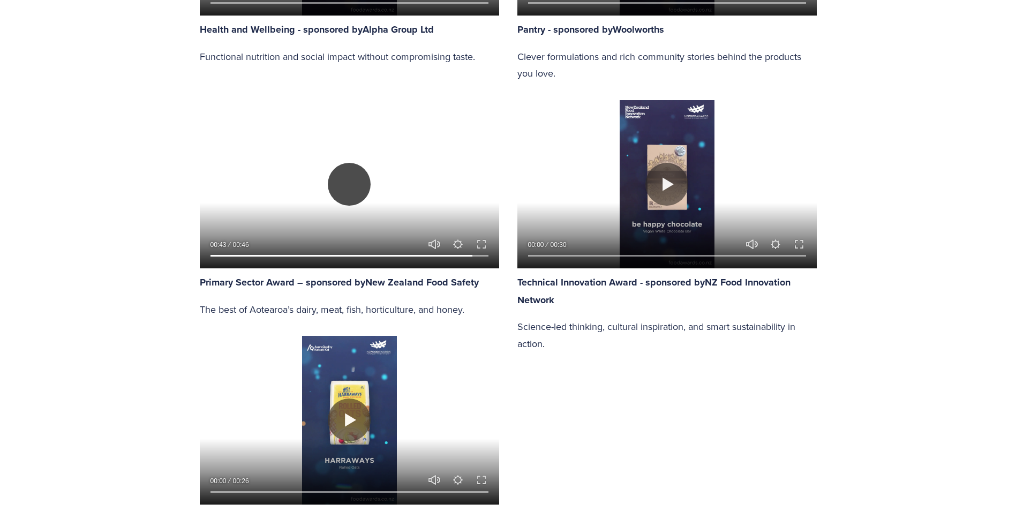
drag, startPoint x: 350, startPoint y: 181, endPoint x: 346, endPoint y: 184, distance: 5.7
click at [350, 181] on button "Play" at bounding box center [349, 184] width 43 height 43
type input "6.46"
type input "94.56"
type input "7.07"
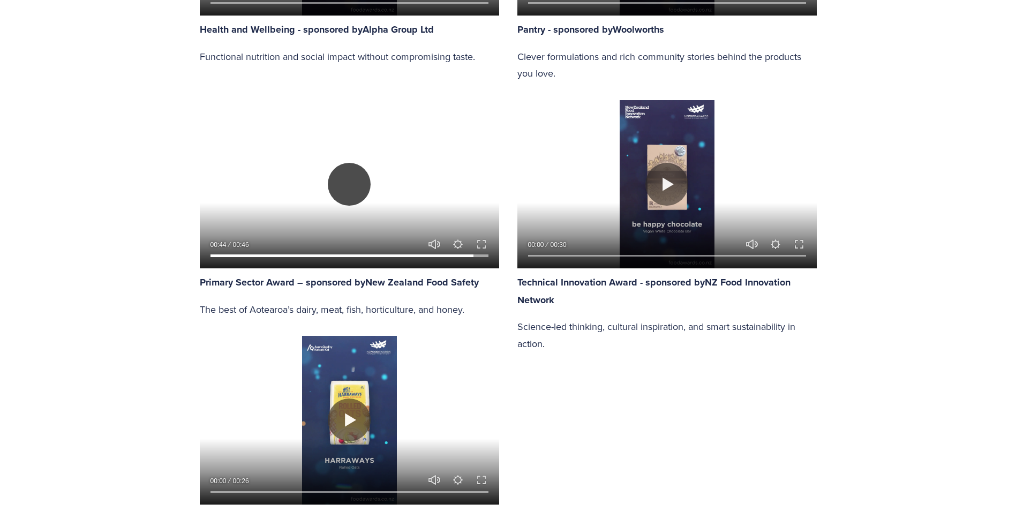
type input "95.13"
type input "7.7"
type input "22.33"
click at [274, 252] on input "Seek" at bounding box center [350, 256] width 278 height 8
type input "8.31"
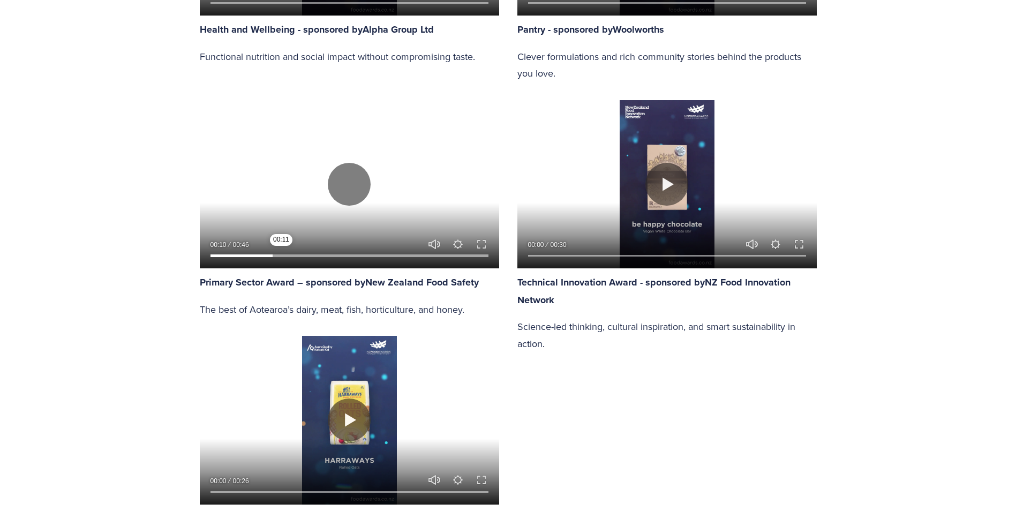
type input "22.78"
type input "8.93"
type input "38.14"
click at [317, 253] on input "Seek" at bounding box center [350, 256] width 278 height 8
type input "9.54"
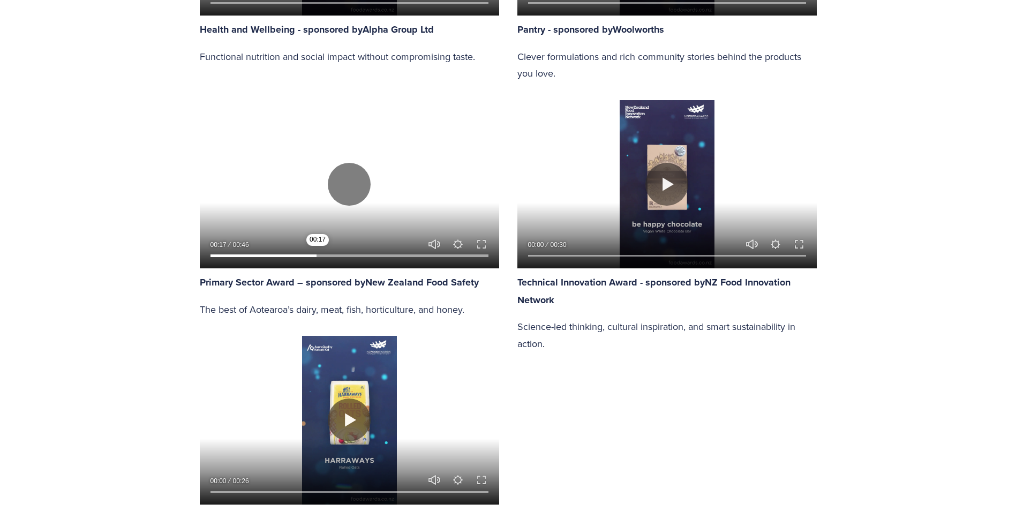
type input "38.58"
type input "10.18"
type input "39.17"
type input "10.78"
type input "39.72"
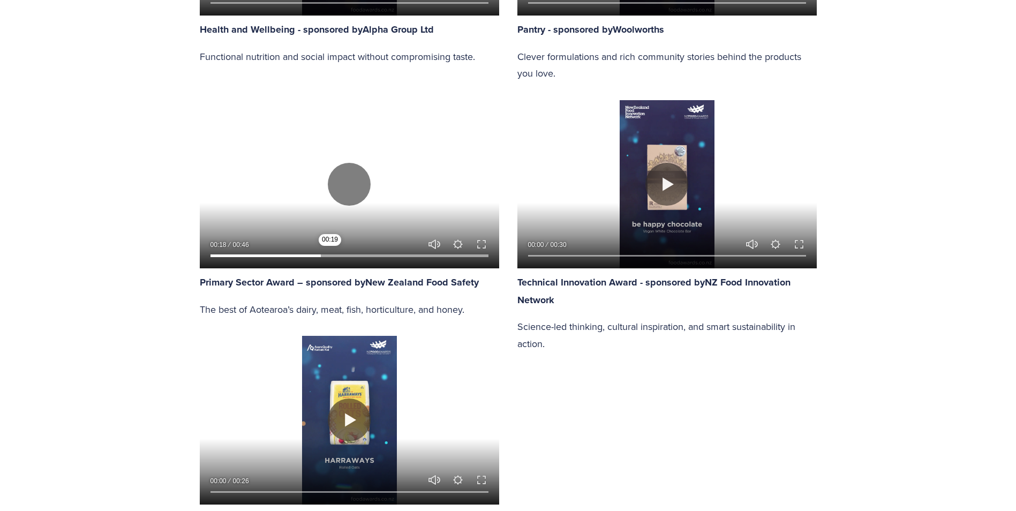
type input "11.41"
type input "40.29"
type input "12.02"
type input "40.89"
type input "12.64"
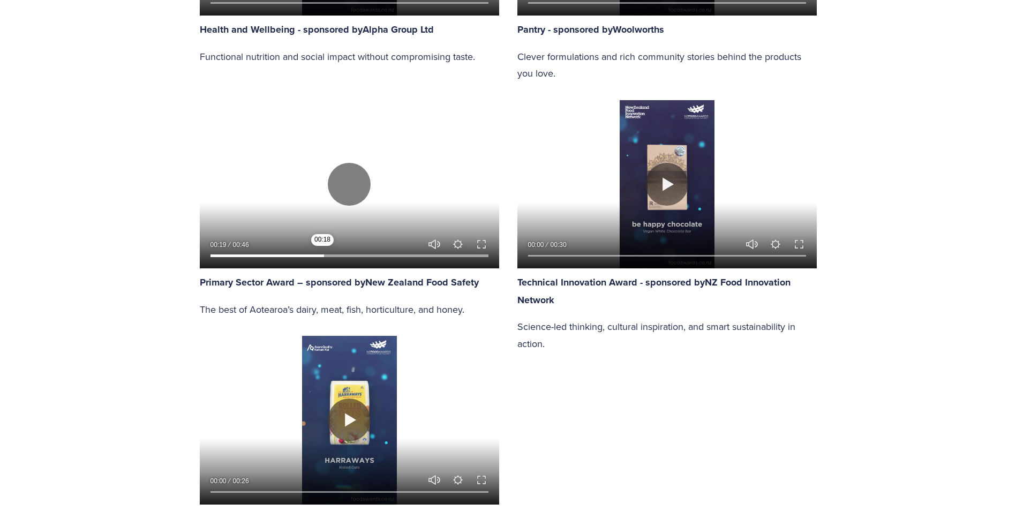
type input "41.43"
type input "13.25"
type input "42"
type input "13.87"
type input "42.58"
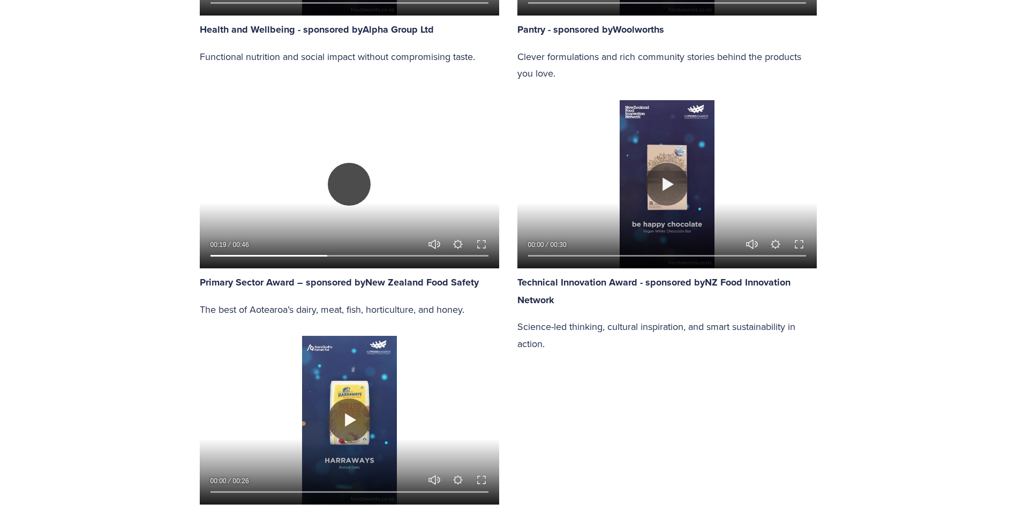
type input "14.51"
type input "43.14"
type input "15.11"
type input "43.71"
type input "15.72"
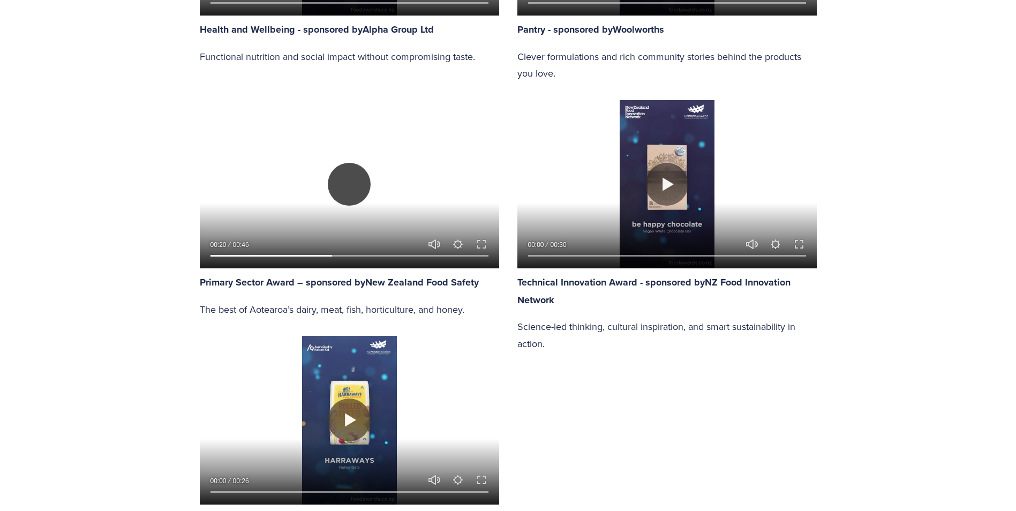
type input "44.28"
type input "16.35"
type input "44.85"
type input "16.98"
click at [358, 186] on button "Play" at bounding box center [349, 184] width 43 height 43
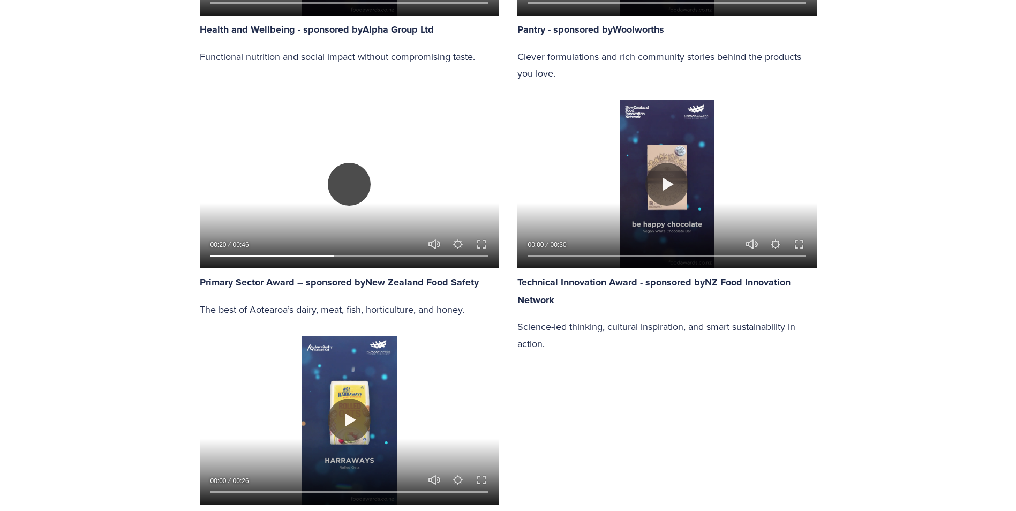
type input "45.01"
click at [341, 185] on button "Play" at bounding box center [349, 184] width 43 height 43
type input "47.86"
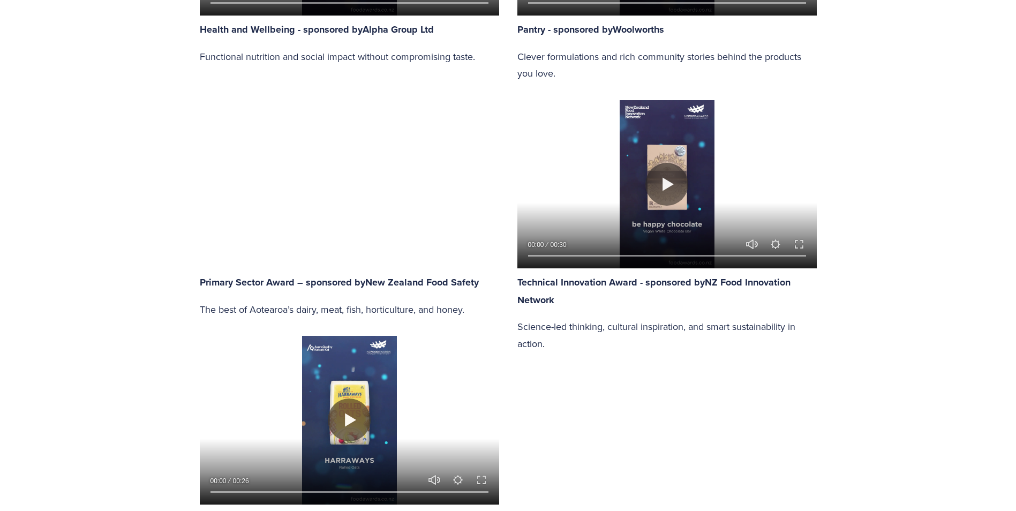
type input "45.57"
type input "48.48"
click at [341, 185] on div at bounding box center [349, 184] width 299 height 168
type input "46.26"
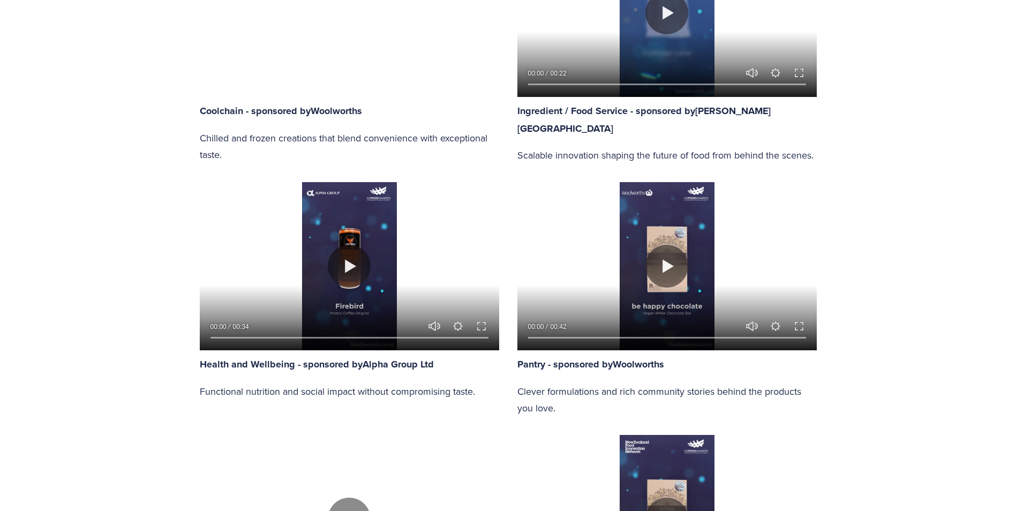
scroll to position [804, 0]
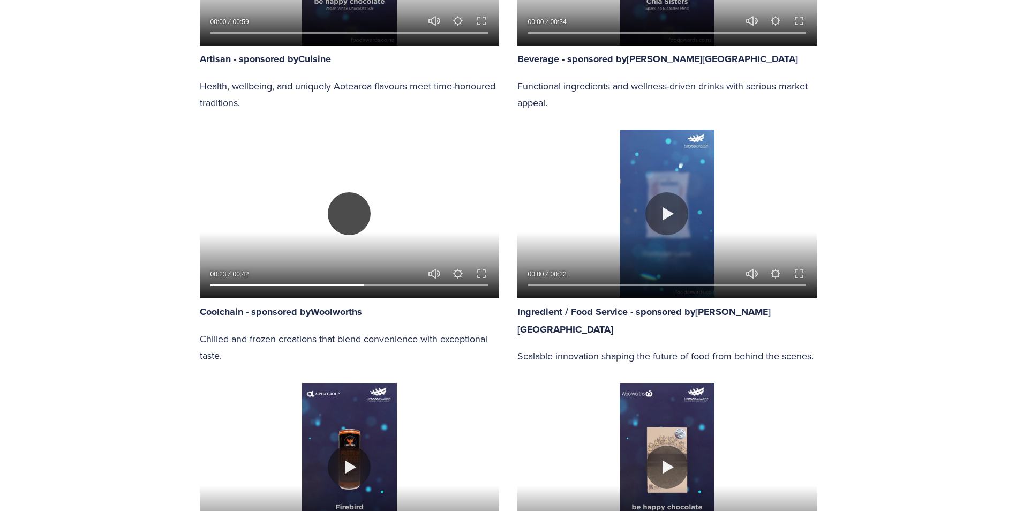
click at [353, 211] on button "Play" at bounding box center [349, 213] width 43 height 43
type input "55.76"
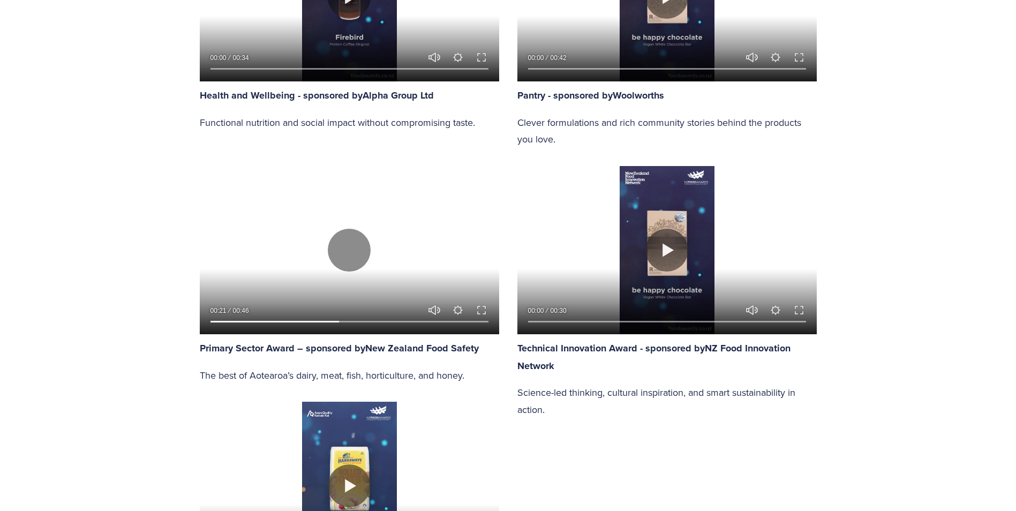
scroll to position [1286, 0]
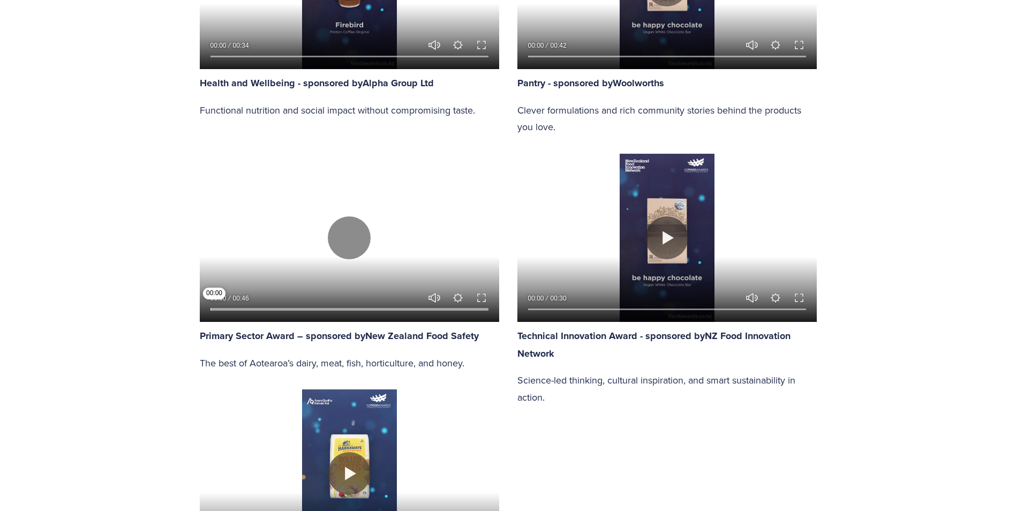
drag, startPoint x: 339, startPoint y: 308, endPoint x: 214, endPoint y: 304, distance: 124.9
click at [214, 306] on input "Seek" at bounding box center [350, 310] width 278 height 8
click at [356, 233] on button "Play" at bounding box center [349, 237] width 43 height 43
click at [241, 304] on div at bounding box center [349, 306] width 299 height 31
click at [238, 308] on input "Seek" at bounding box center [350, 310] width 278 height 8
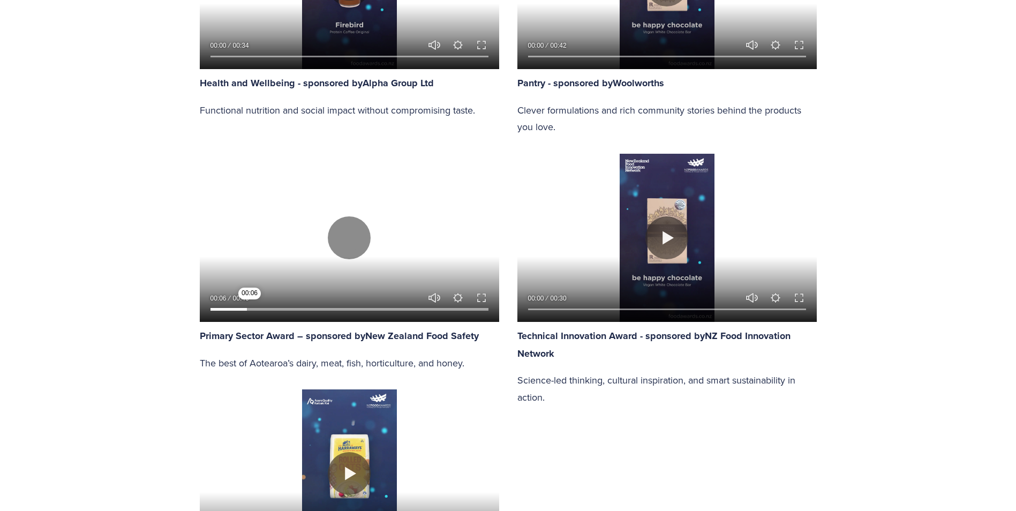
click at [250, 308] on input "Seek" at bounding box center [350, 310] width 278 height 8
click at [350, 245] on button "Play" at bounding box center [349, 237] width 43 height 43
click at [346, 232] on button "Play" at bounding box center [349, 237] width 43 height 43
click at [347, 235] on button "Play" at bounding box center [349, 237] width 43 height 43
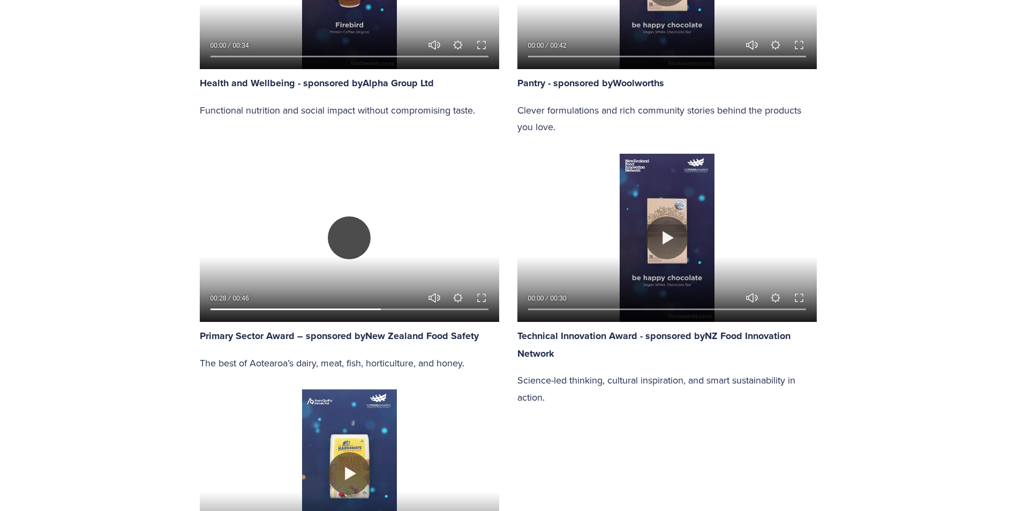
click at [346, 250] on button "Play" at bounding box center [349, 237] width 43 height 43
click at [349, 244] on button "Play" at bounding box center [349, 237] width 43 height 43
click at [404, 308] on input "Seek" at bounding box center [350, 310] width 278 height 8
click at [391, 308] on input "Seek" at bounding box center [350, 310] width 278 height 8
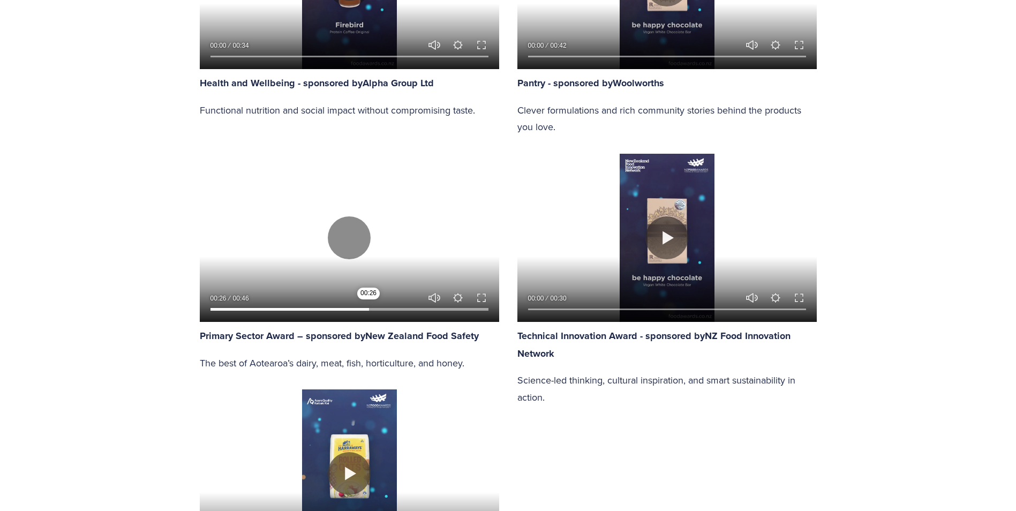
click at [369, 306] on input "Seek" at bounding box center [350, 310] width 278 height 8
click at [349, 307] on input "Seek" at bounding box center [350, 310] width 278 height 8
click at [346, 242] on button "Play" at bounding box center [349, 237] width 43 height 43
click at [361, 223] on button "Play" at bounding box center [349, 237] width 43 height 43
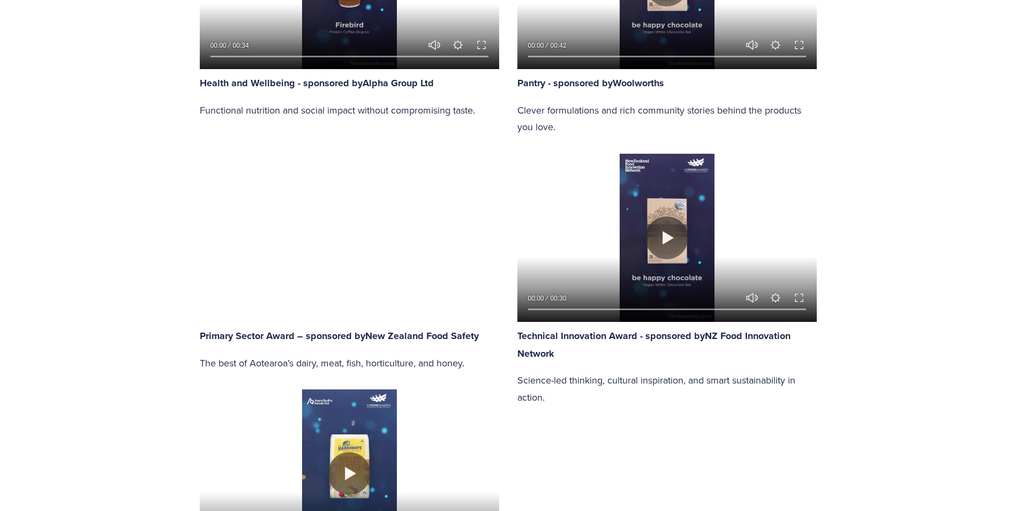
click at [361, 223] on div at bounding box center [349, 238] width 299 height 168
type input "57.82"
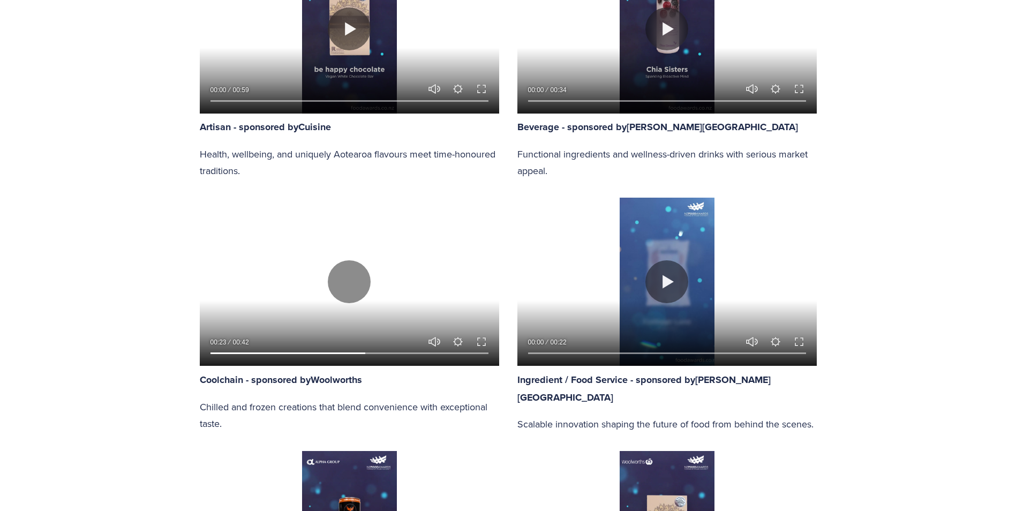
scroll to position [589, 0]
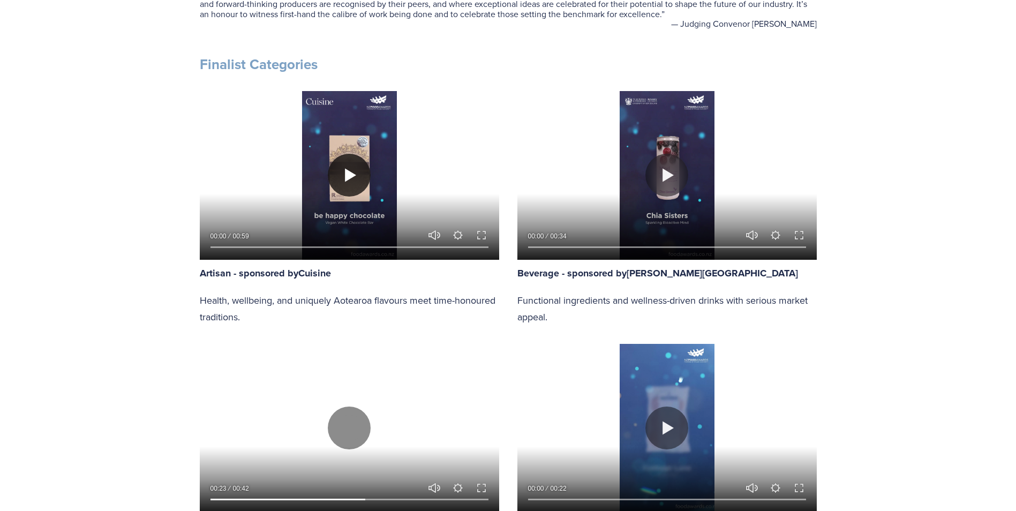
click at [336, 178] on button "Play" at bounding box center [349, 175] width 43 height 43
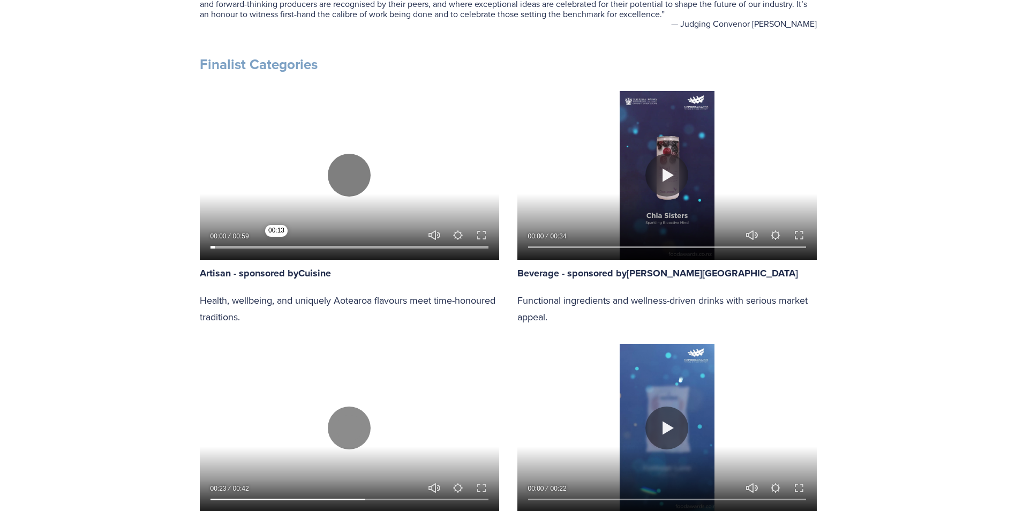
click at [276, 246] on input "Seek" at bounding box center [350, 247] width 278 height 8
click at [362, 183] on button "Play" at bounding box center [349, 175] width 43 height 43
type input "27.56"
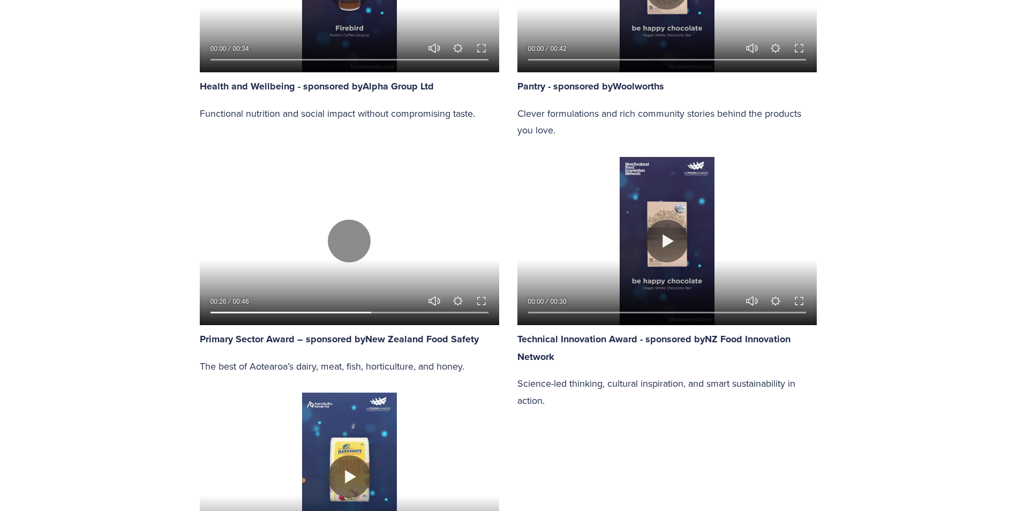
scroll to position [1339, 0]
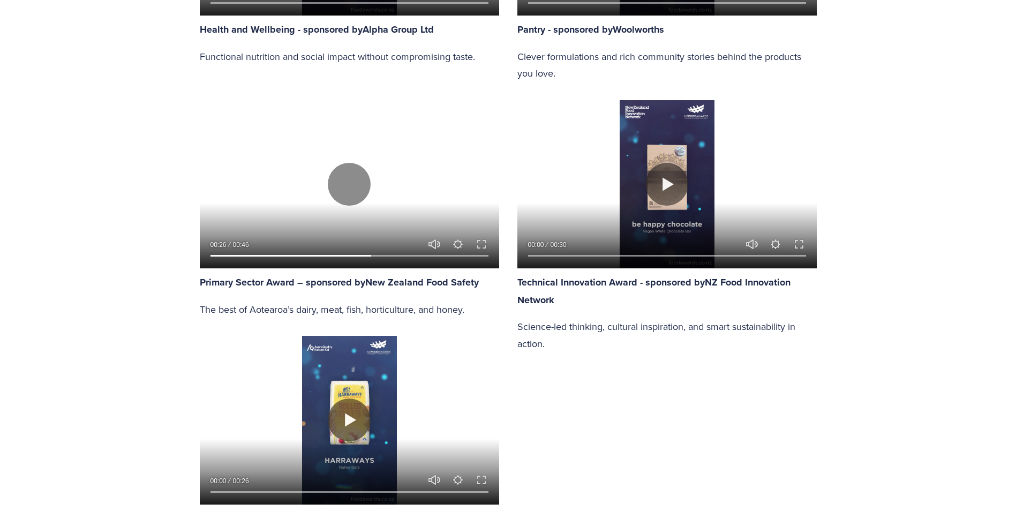
click at [353, 208] on div at bounding box center [349, 184] width 299 height 168
click at [301, 256] on input "Seek" at bounding box center [350, 256] width 278 height 8
click at [274, 254] on input "Seek" at bounding box center [350, 256] width 278 height 8
click at [329, 252] on input "Seek" at bounding box center [350, 256] width 278 height 8
click at [304, 253] on input "Seek" at bounding box center [350, 256] width 278 height 8
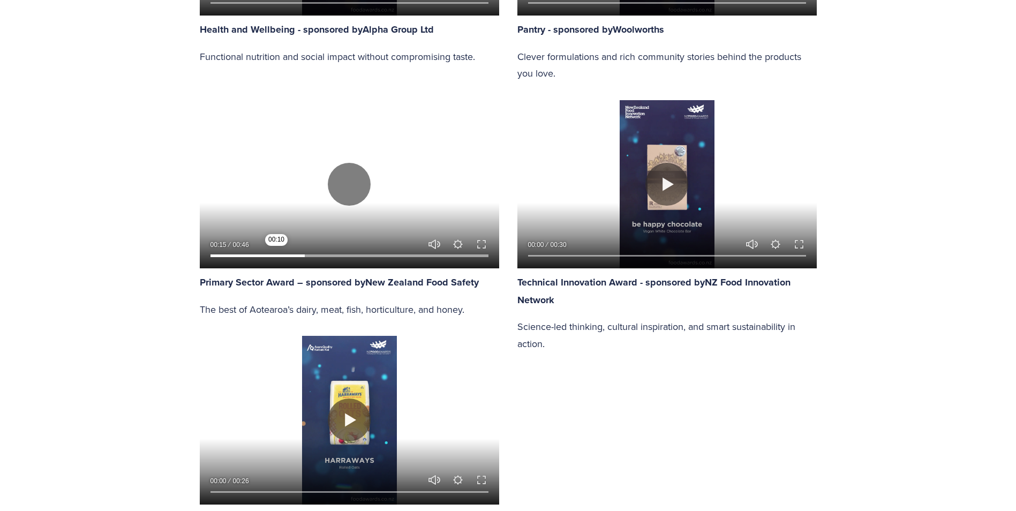
click at [276, 253] on input "Seek" at bounding box center [350, 256] width 278 height 8
click at [258, 253] on input "Seek" at bounding box center [350, 256] width 278 height 8
click at [308, 253] on input "Seek" at bounding box center [350, 256] width 278 height 8
click at [348, 251] on div at bounding box center [349, 253] width 299 height 31
click at [359, 253] on input "Seek" at bounding box center [350, 256] width 278 height 8
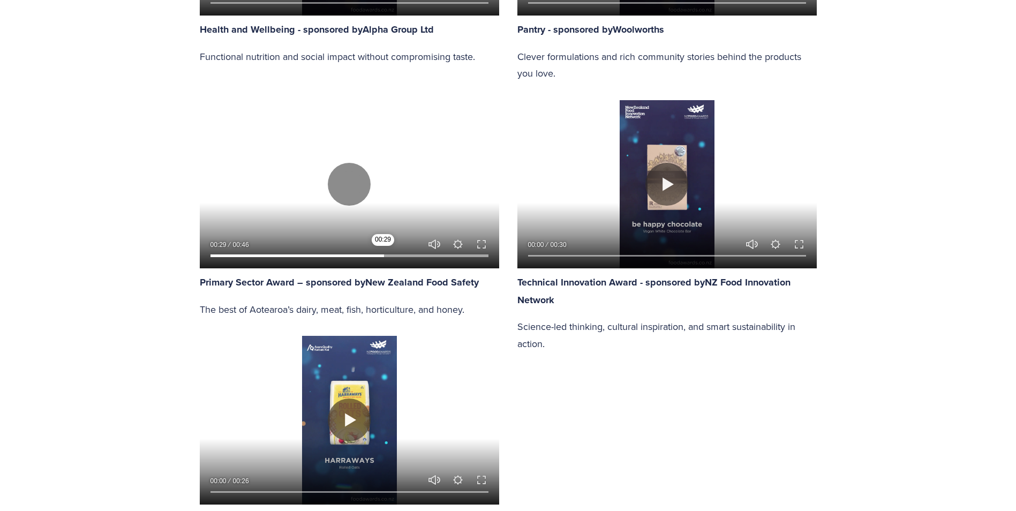
click at [383, 254] on input "Seek" at bounding box center [350, 256] width 278 height 8
click at [410, 254] on input "Seek" at bounding box center [350, 256] width 278 height 8
click at [428, 254] on input "Seek" at bounding box center [350, 256] width 278 height 8
click at [401, 255] on input "Seek" at bounding box center [350, 256] width 278 height 8
click at [374, 255] on input "Seek" at bounding box center [350, 256] width 278 height 8
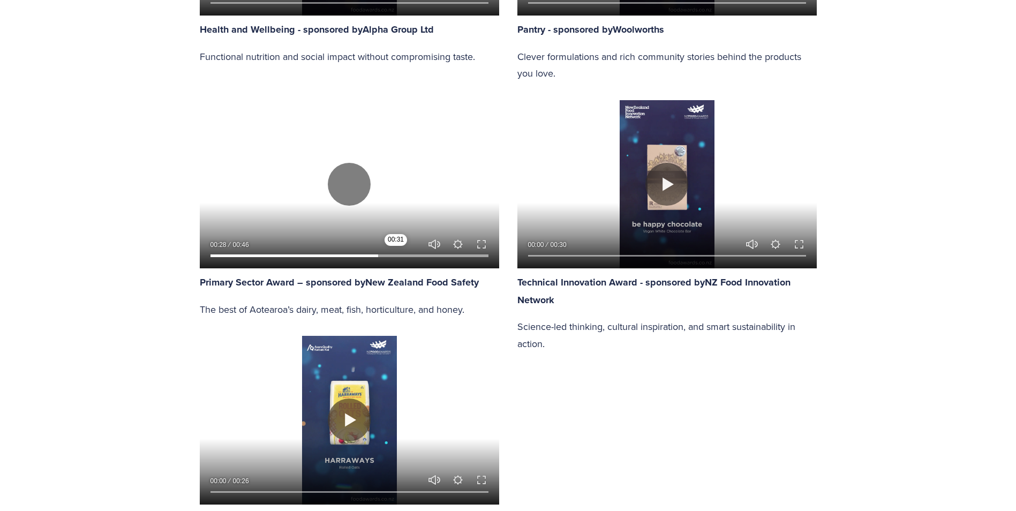
click at [396, 253] on input "Seek" at bounding box center [350, 256] width 278 height 8
click at [351, 183] on button "Play" at bounding box center [349, 184] width 43 height 43
click at [352, 177] on button "Play" at bounding box center [349, 184] width 43 height 43
drag, startPoint x: 398, startPoint y: 253, endPoint x: 269, endPoint y: 253, distance: 128.6
click at [269, 253] on input "Seek" at bounding box center [350, 256] width 278 height 8
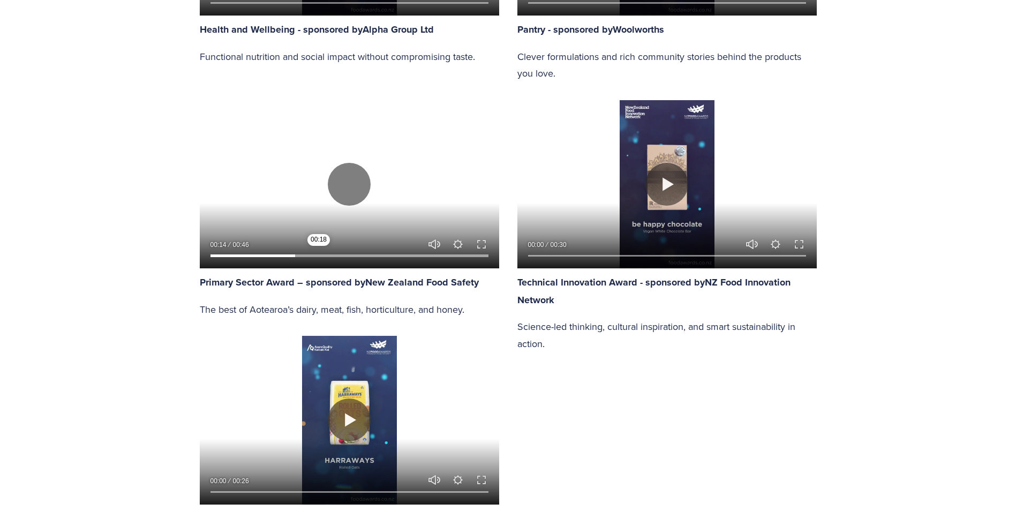
click at [325, 252] on input "Seek" at bounding box center [350, 256] width 278 height 8
click at [312, 252] on input "Seek" at bounding box center [350, 256] width 278 height 8
click at [339, 252] on input "Seek" at bounding box center [350, 256] width 278 height 8
click at [361, 253] on input "Seek" at bounding box center [350, 256] width 278 height 8
click at [351, 251] on div at bounding box center [349, 253] width 299 height 31
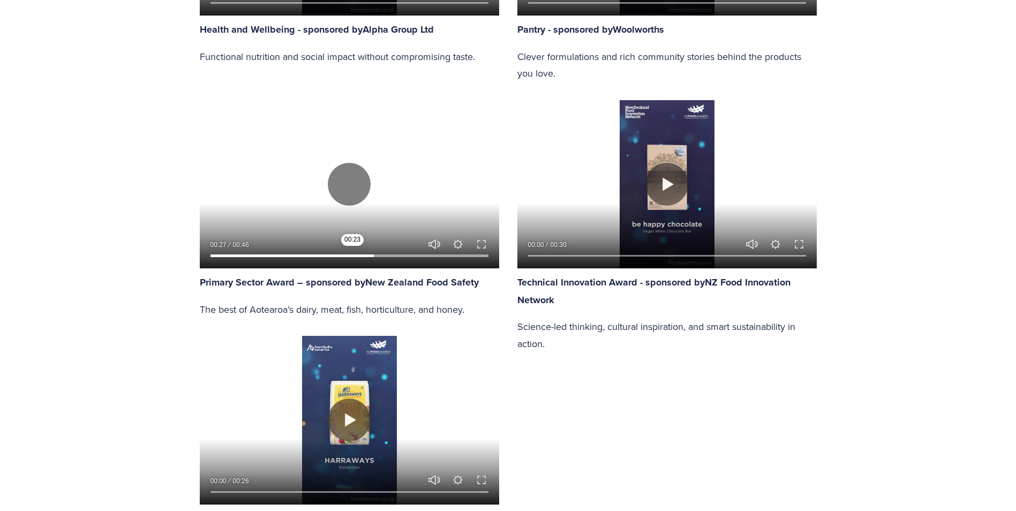
click at [353, 257] on input "Seek" at bounding box center [350, 256] width 278 height 8
click at [351, 186] on button "Play" at bounding box center [349, 184] width 43 height 43
type input "53.64"
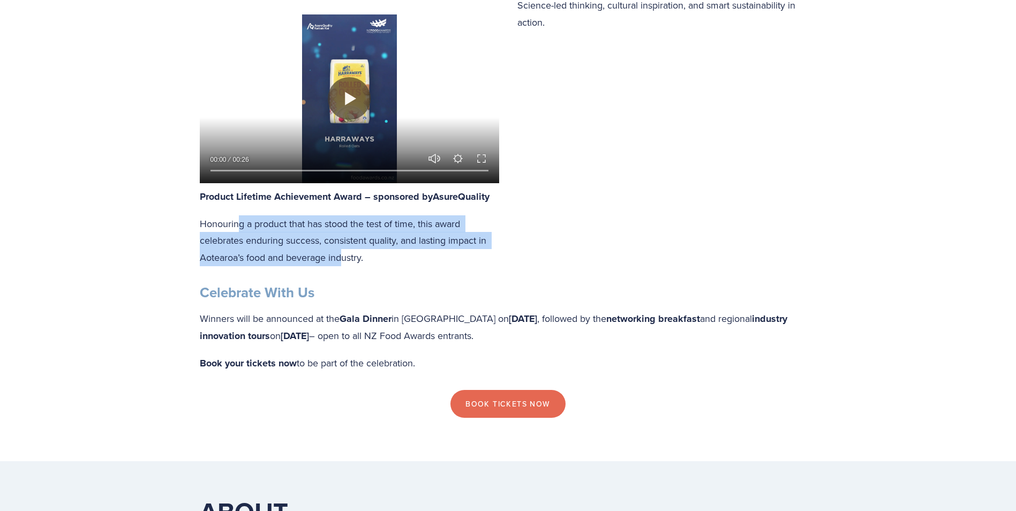
drag, startPoint x: 240, startPoint y: 223, endPoint x: 346, endPoint y: 256, distance: 111.2
click at [346, 256] on p "Honouring a product that has stood the test of time, this award celebrates endu…" at bounding box center [349, 240] width 299 height 51
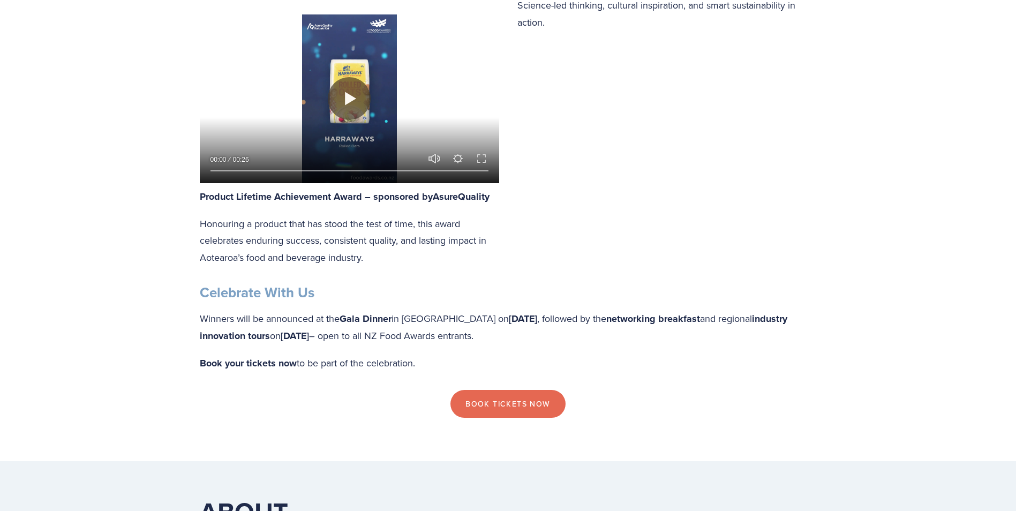
drag, startPoint x: 346, startPoint y: 256, endPoint x: 304, endPoint y: 276, distance: 46.7
click at [304, 276] on div "Celebrate With Us Winners will be announced at the Gala Dinner in Palmerston No…" at bounding box center [508, 328] width 635 height 106
click at [196, 328] on div "Celebrate With Us Winners will be announced at the Gala Dinner in Palmerston No…" at bounding box center [508, 328] width 635 height 106
drag, startPoint x: 205, startPoint y: 318, endPoint x: 707, endPoint y: 347, distance: 502.3
click at [707, 347] on div "Celebrate With Us Winners will be announced at the Gala Dinner in Palmerston No…" at bounding box center [508, 328] width 617 height 88
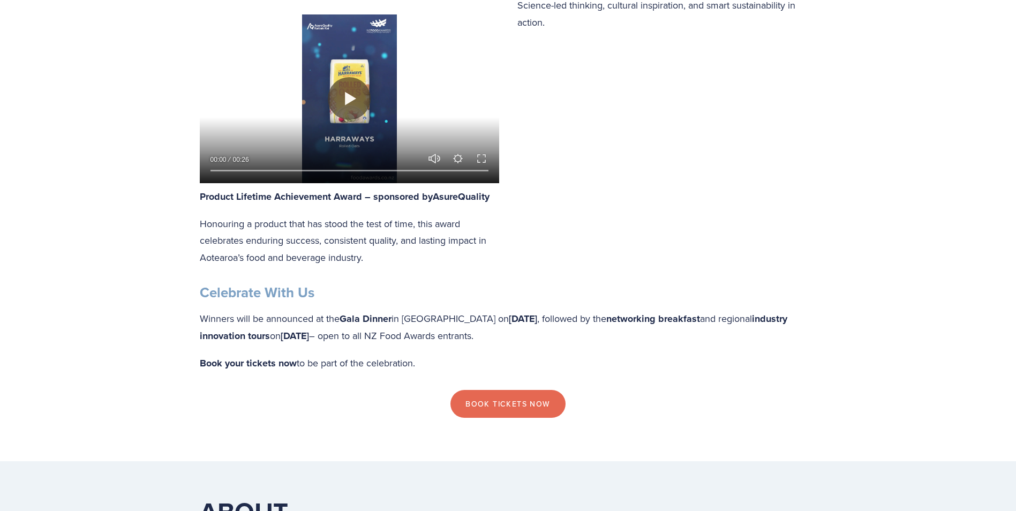
drag, startPoint x: 707, startPoint y: 347, endPoint x: 650, endPoint y: 340, distance: 56.7
click at [665, 342] on p "Winners will be announced at the Gala Dinner in Palmerston North on Thursday 16…" at bounding box center [508, 327] width 617 height 35
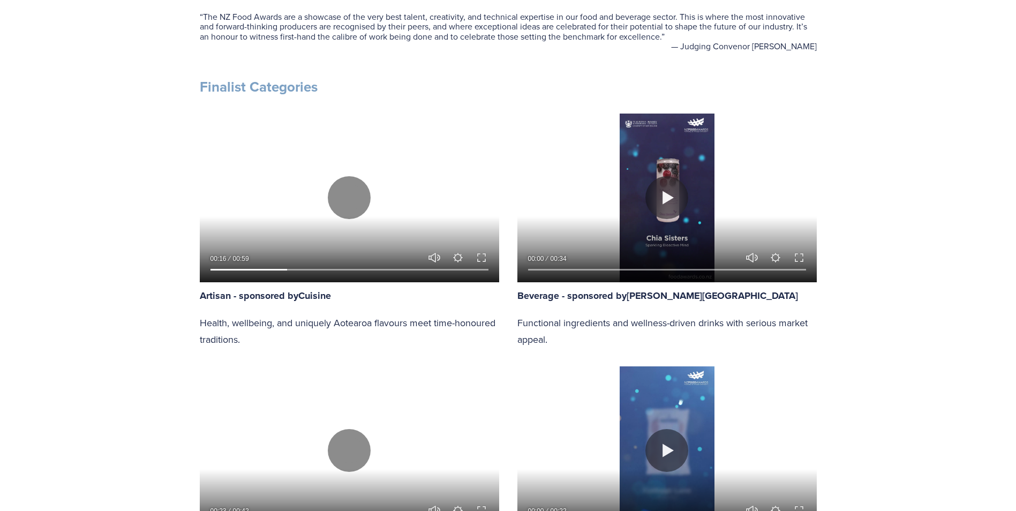
scroll to position [429, 0]
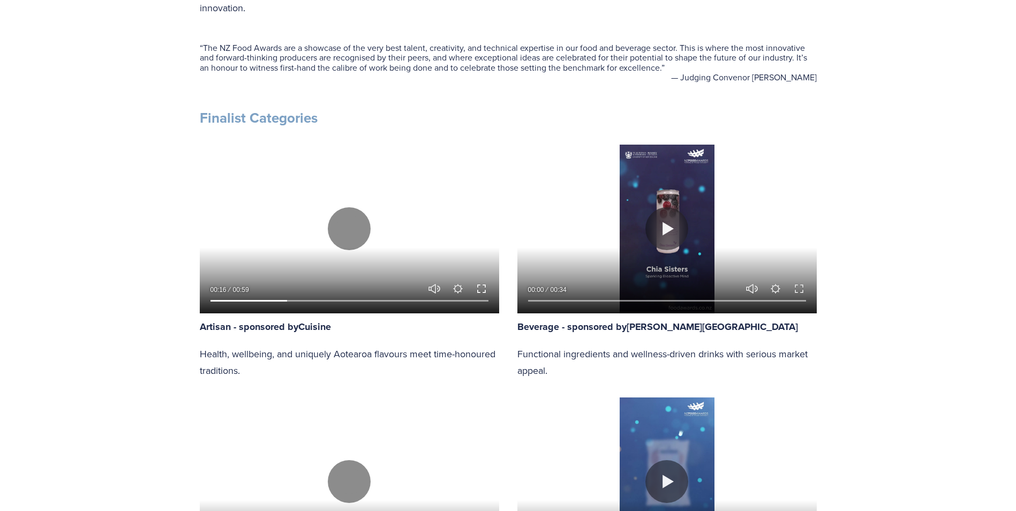
click at [480, 287] on button "Exit fullscreen Enter fullscreen" at bounding box center [481, 288] width 13 height 13
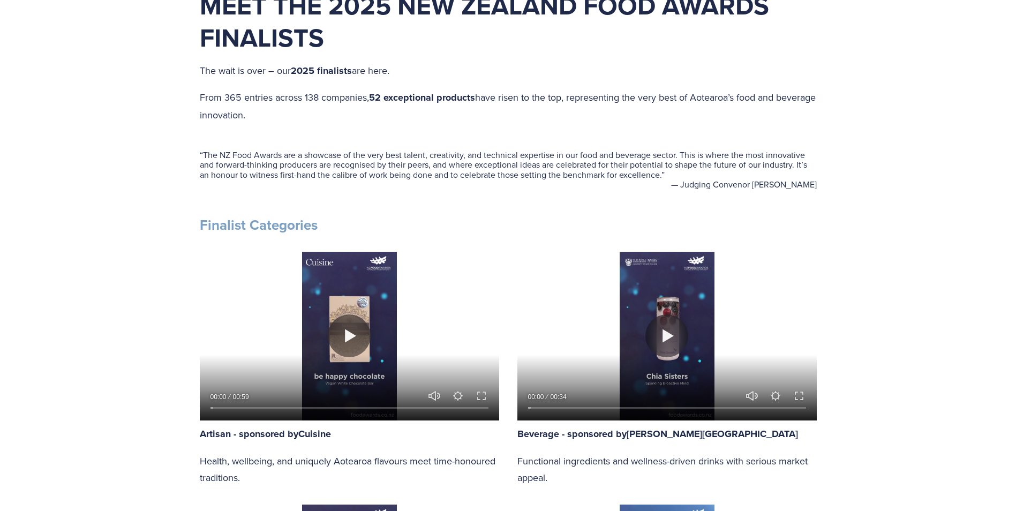
scroll to position [429, 0]
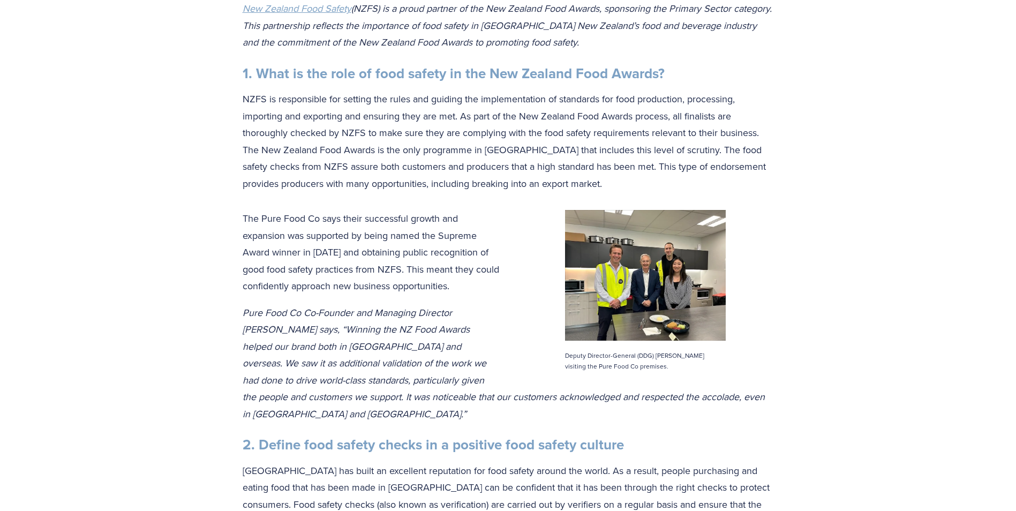
scroll to position [107, 0]
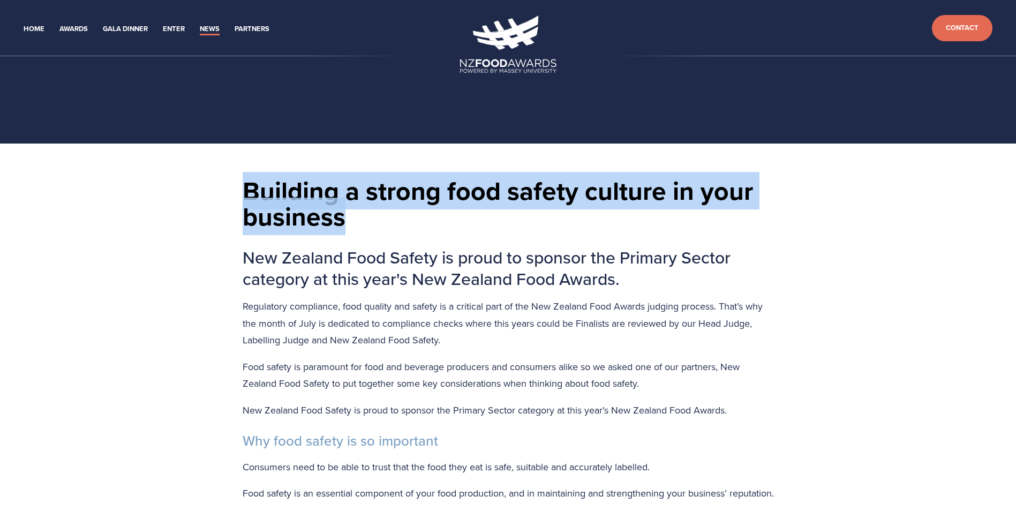
drag, startPoint x: 350, startPoint y: 216, endPoint x: 236, endPoint y: 190, distance: 117.2
copy h1 "Building a strong food safety culture in your business"
